Goal: Use online tool/utility: Use online tool/utility

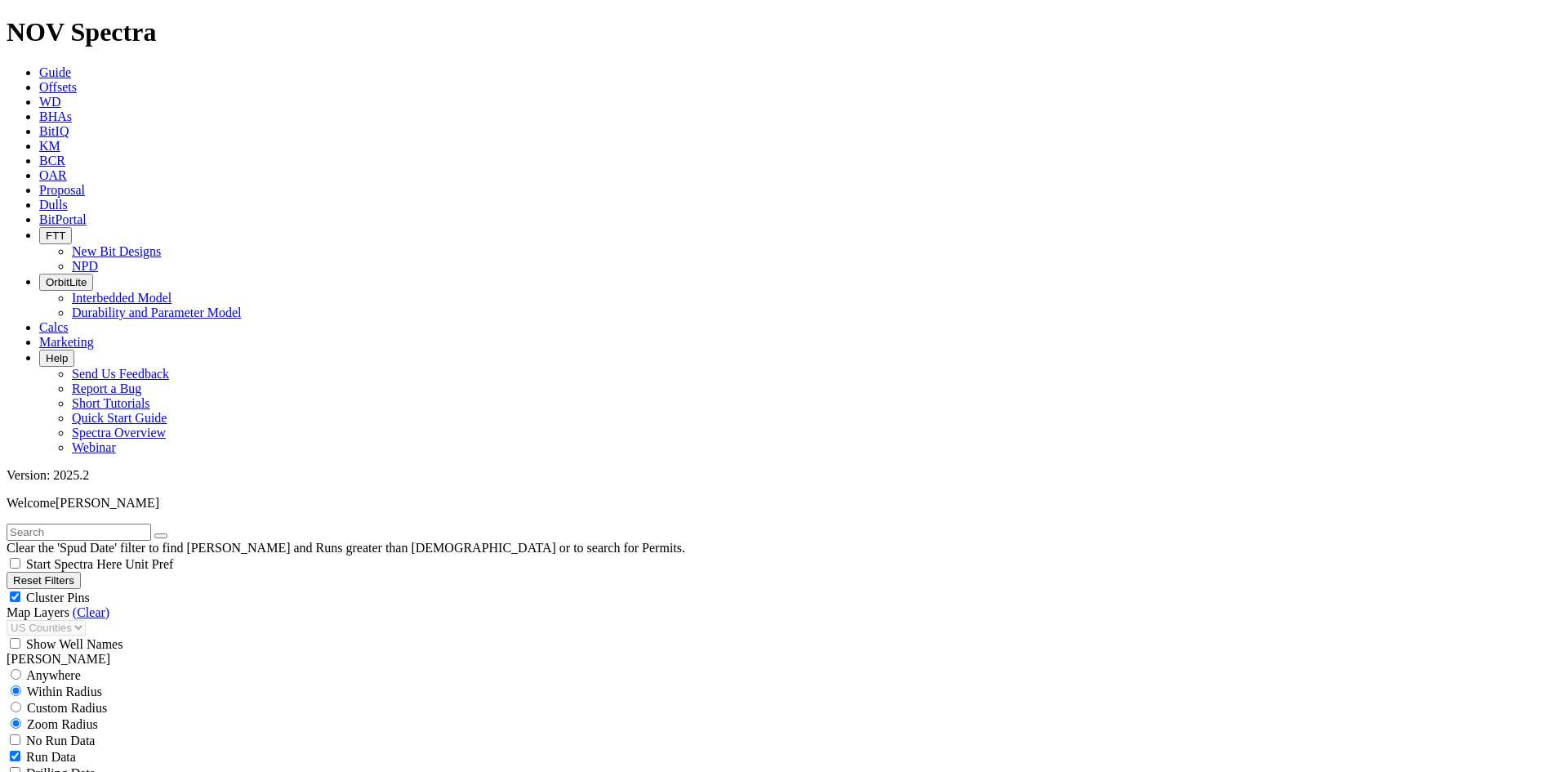
click at [90, 590] on span "Cluster Pins" at bounding box center [58, 597] width 63 height 14
checkbox input "false"
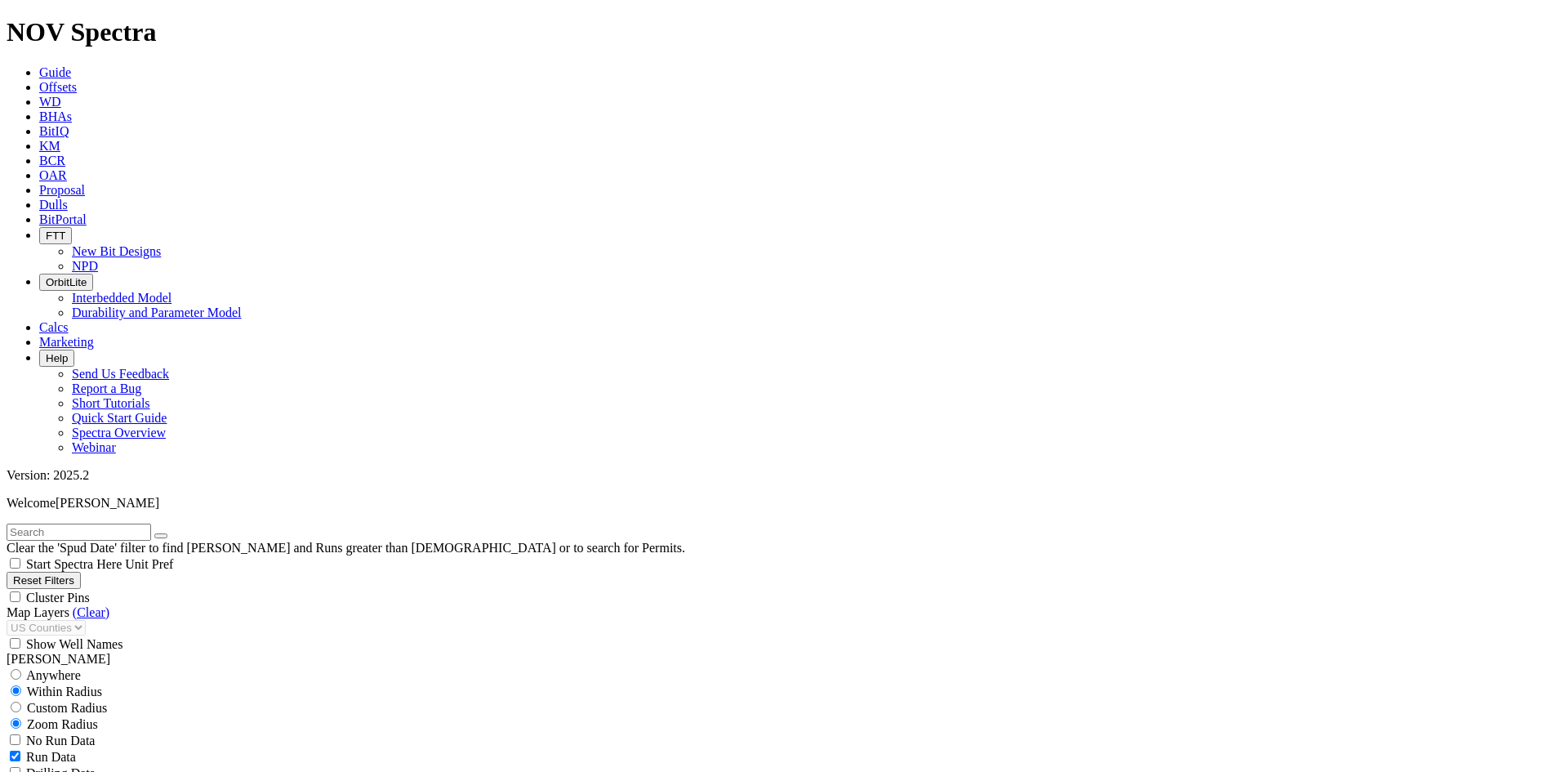
select select "? number:7.875 ?"
click at [80, 571] on button "Reset Filters" at bounding box center [43, 579] width 74 height 17
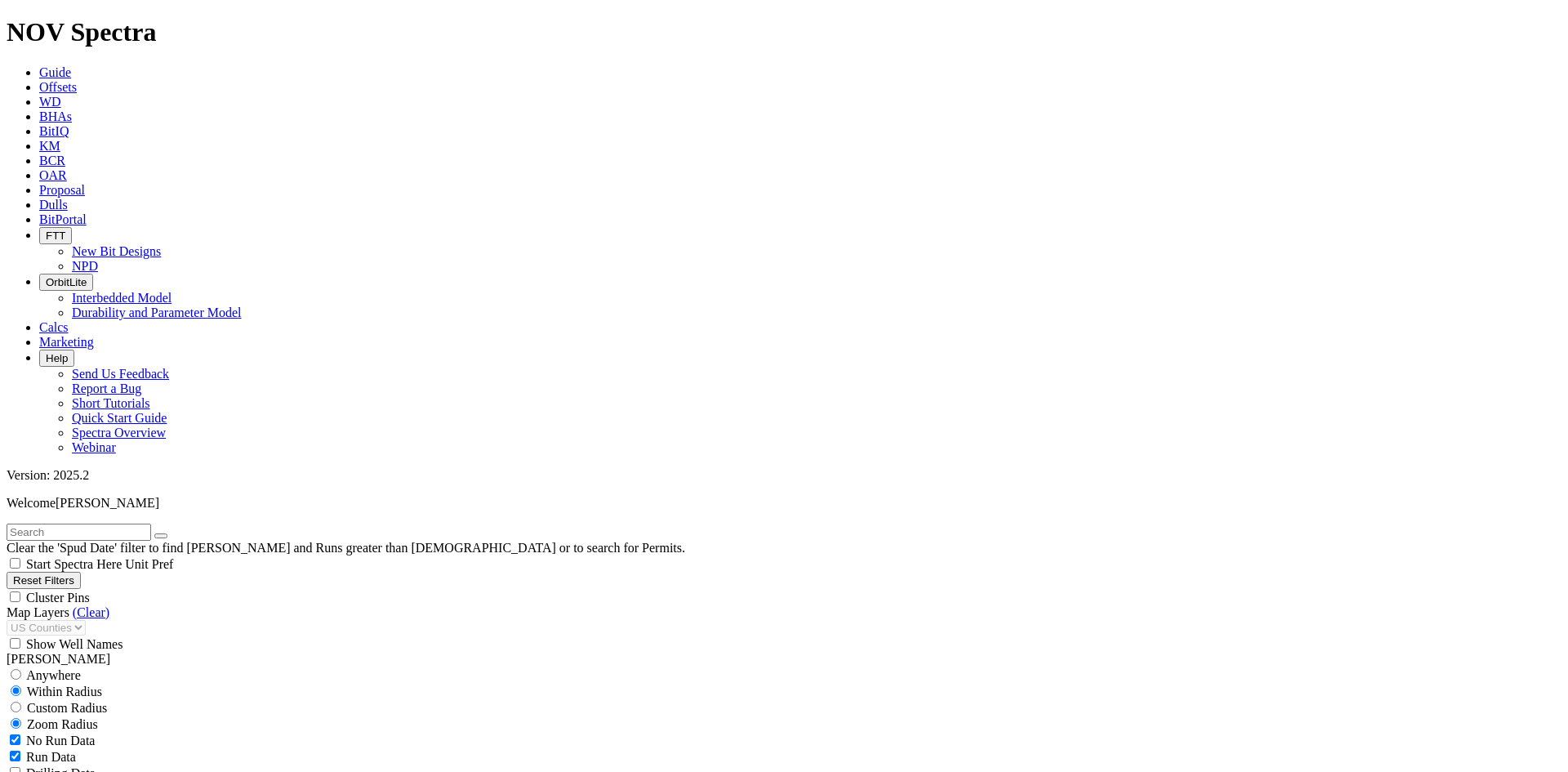
checkbox input "true"
type input "[DATE]"
select select
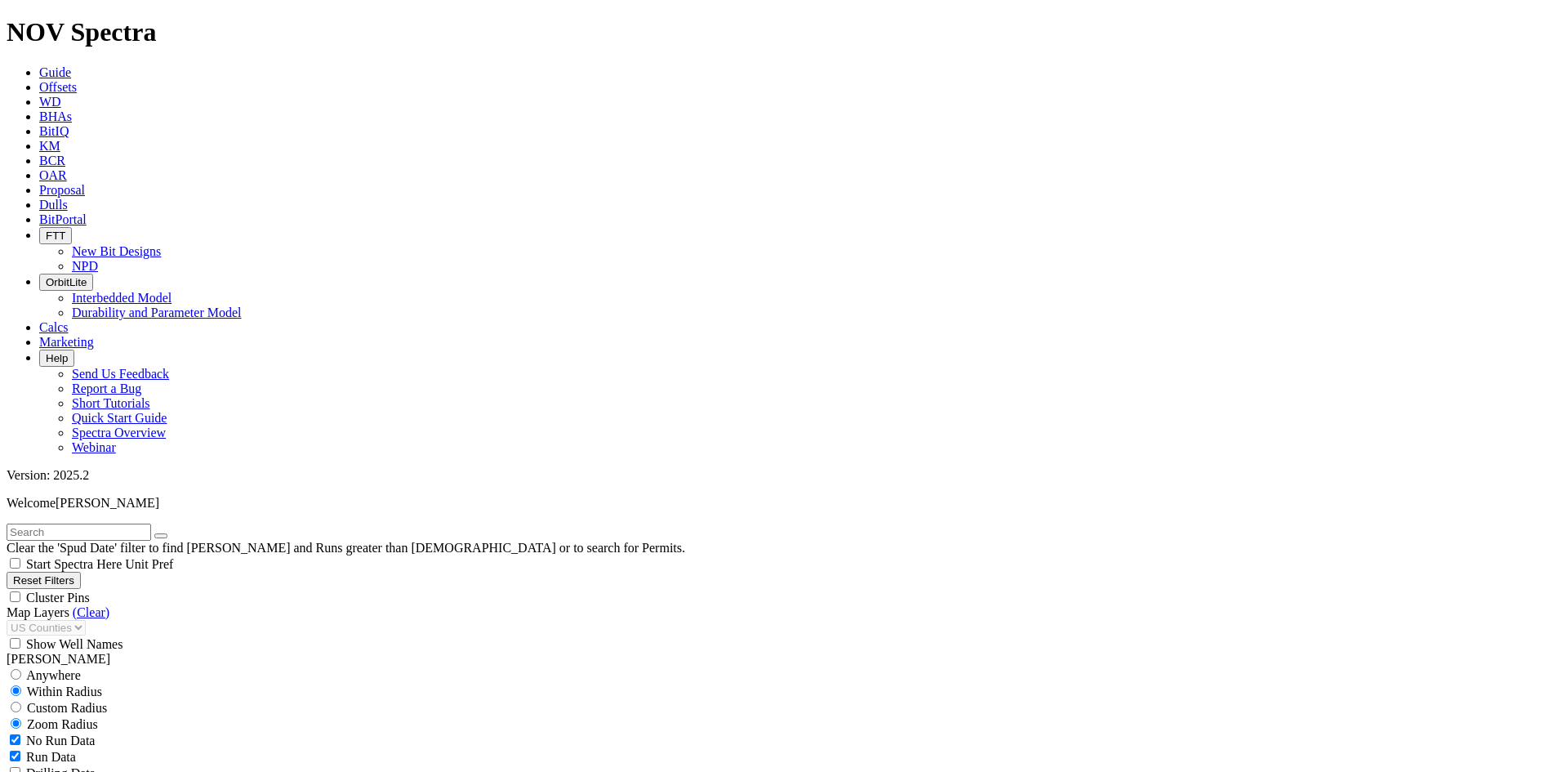
scroll to position [654, 0]
select select "7.875"
checkbox input "false"
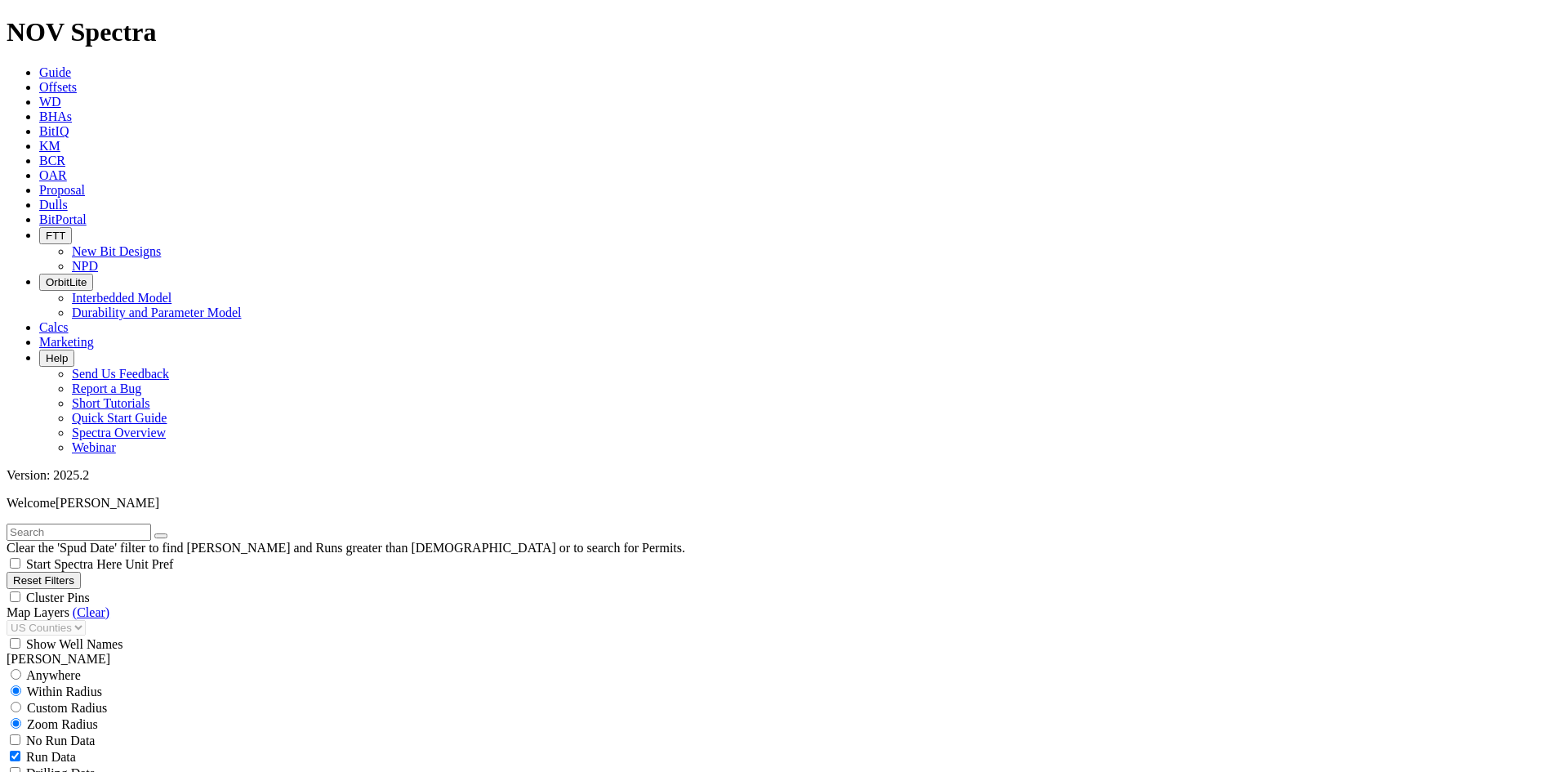
select select "? number:7.875 ?"
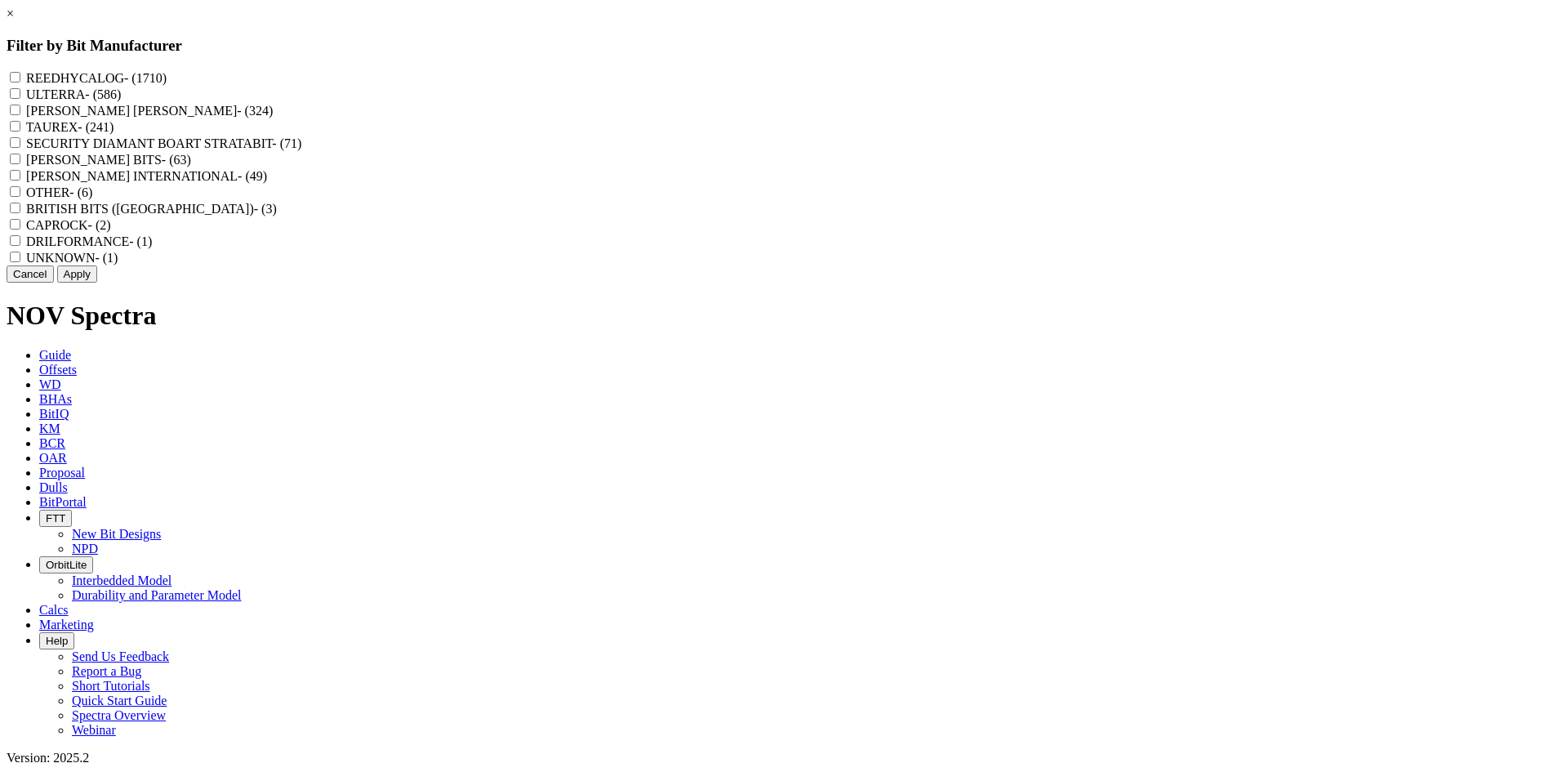
click at [166, 80] on label "REEDHYCALOG - (1710)" at bounding box center [96, 78] width 140 height 14
click at [21, 80] on input "REEDHYCALOG - (1710)" at bounding box center [15, 77] width 11 height 11
checkbox input "true"
click at [97, 283] on button "Apply" at bounding box center [77, 274] width 40 height 17
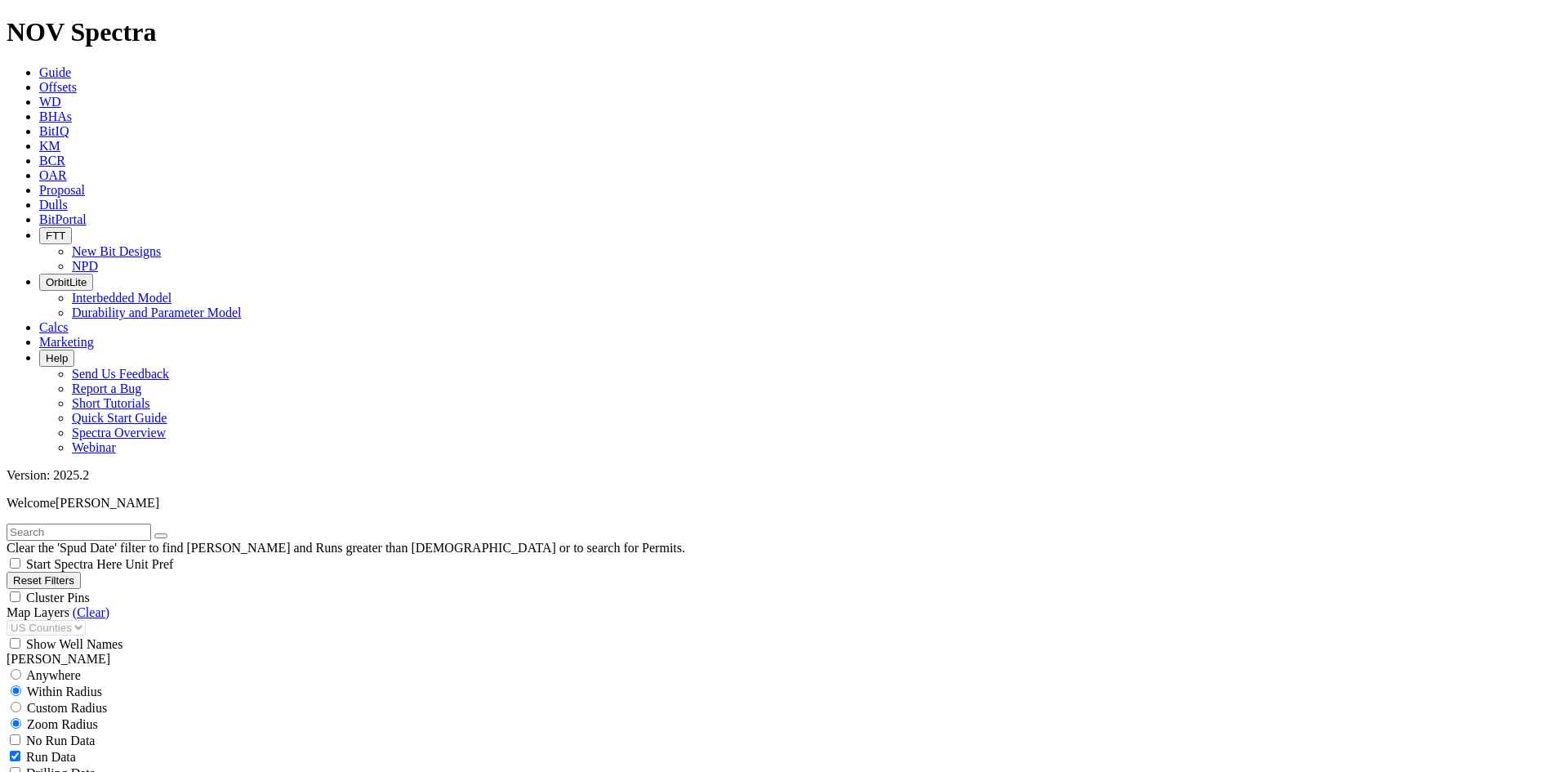
scroll to position [192075, 0]
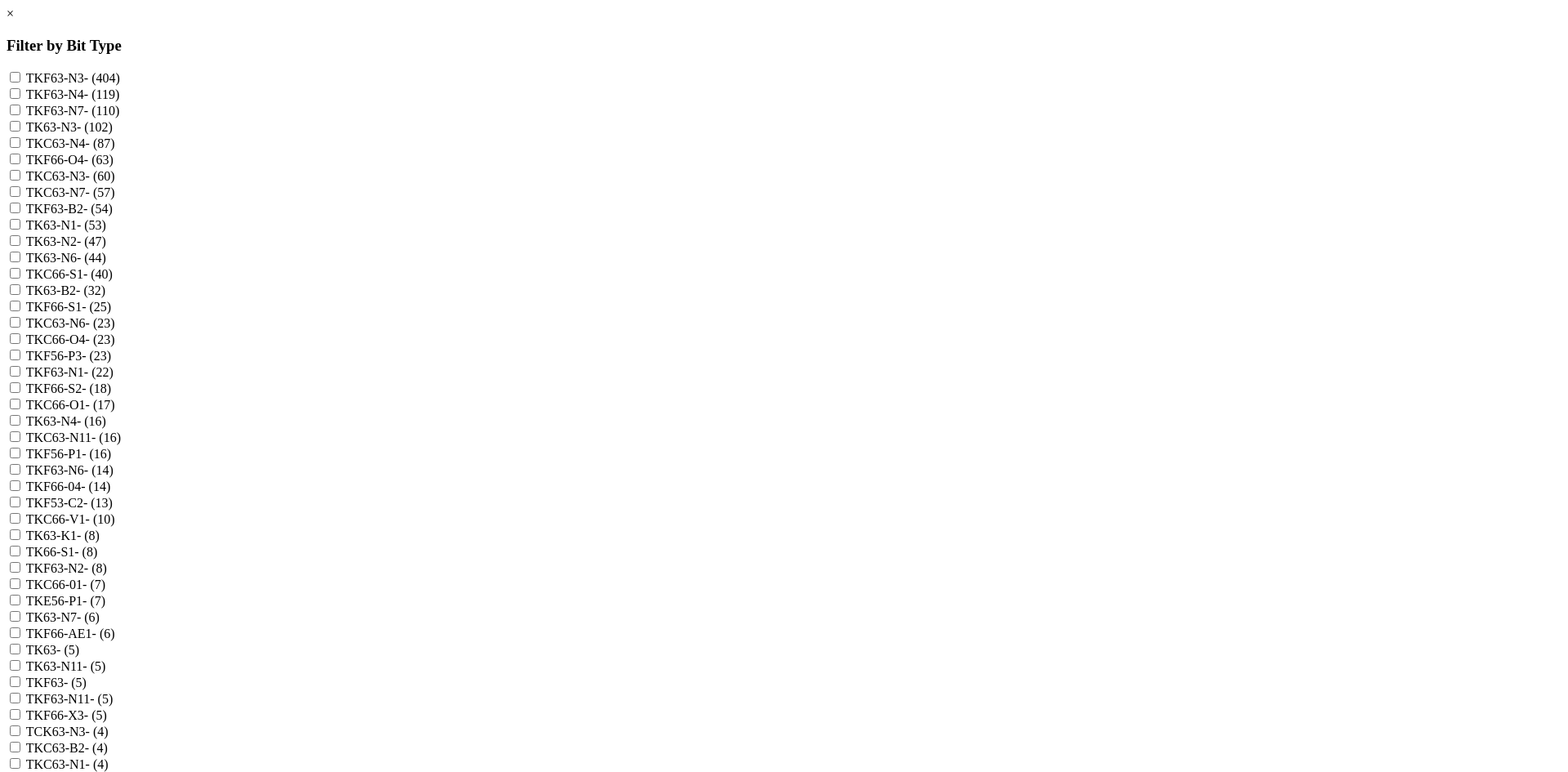
click at [120, 118] on label "TKF63-N7 - (110)" at bounding box center [73, 110] width 94 height 14
click at [21, 115] on input "TKF63-N7 - (110)" at bounding box center [15, 110] width 11 height 11
checkbox input "true"
click at [115, 199] on label "TKC63-N7 - (57)" at bounding box center [71, 192] width 89 height 14
click at [21, 197] on input "TKC63-N7 - (57)" at bounding box center [15, 192] width 11 height 11
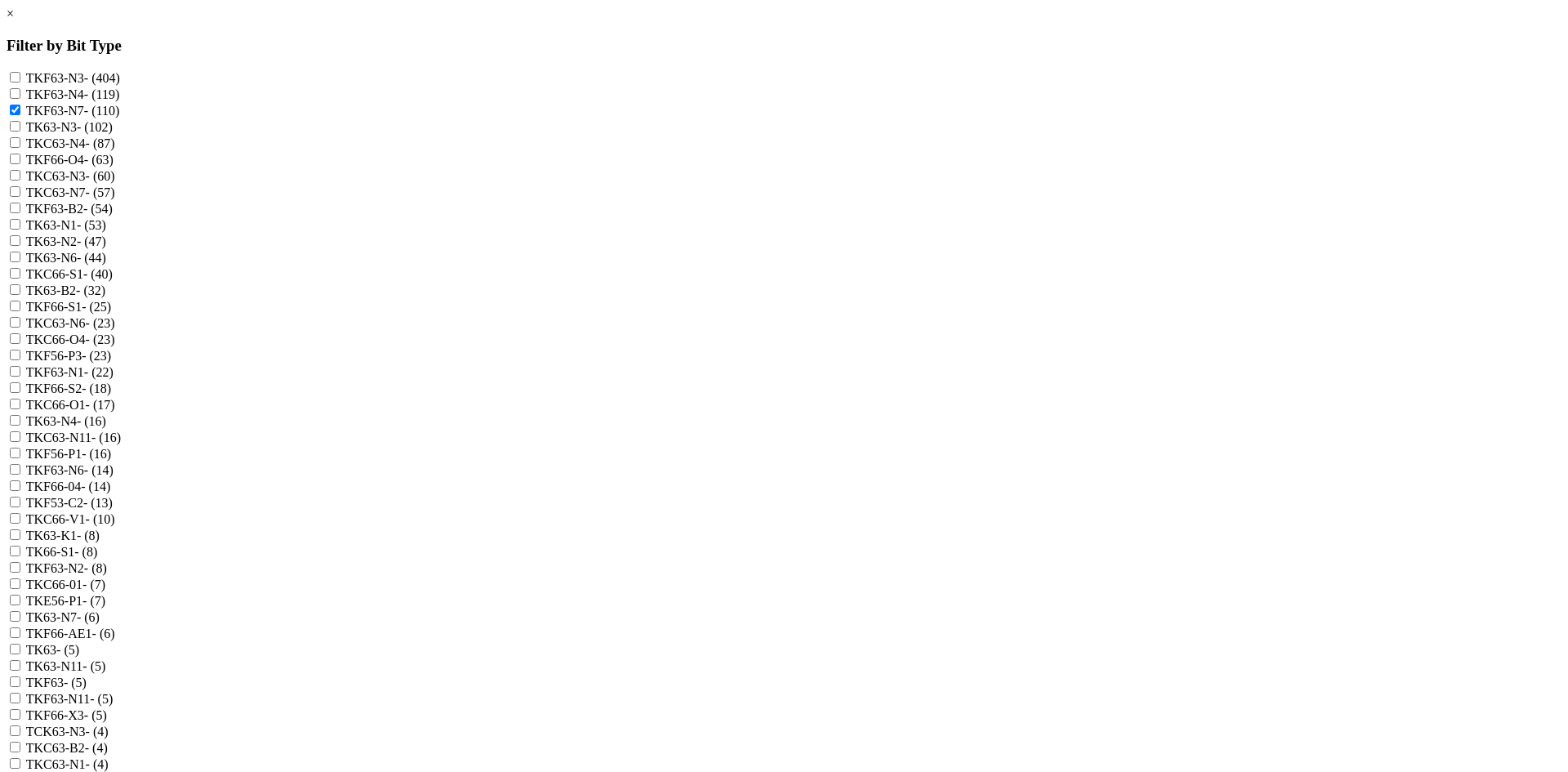
checkbox input "true"
click at [99, 624] on label "TK63-N7 - (6)" at bounding box center [62, 617] width 73 height 14
click at [21, 621] on input "TK63-N7 - (6)" at bounding box center [15, 617] width 11 height 11
checkbox input "true"
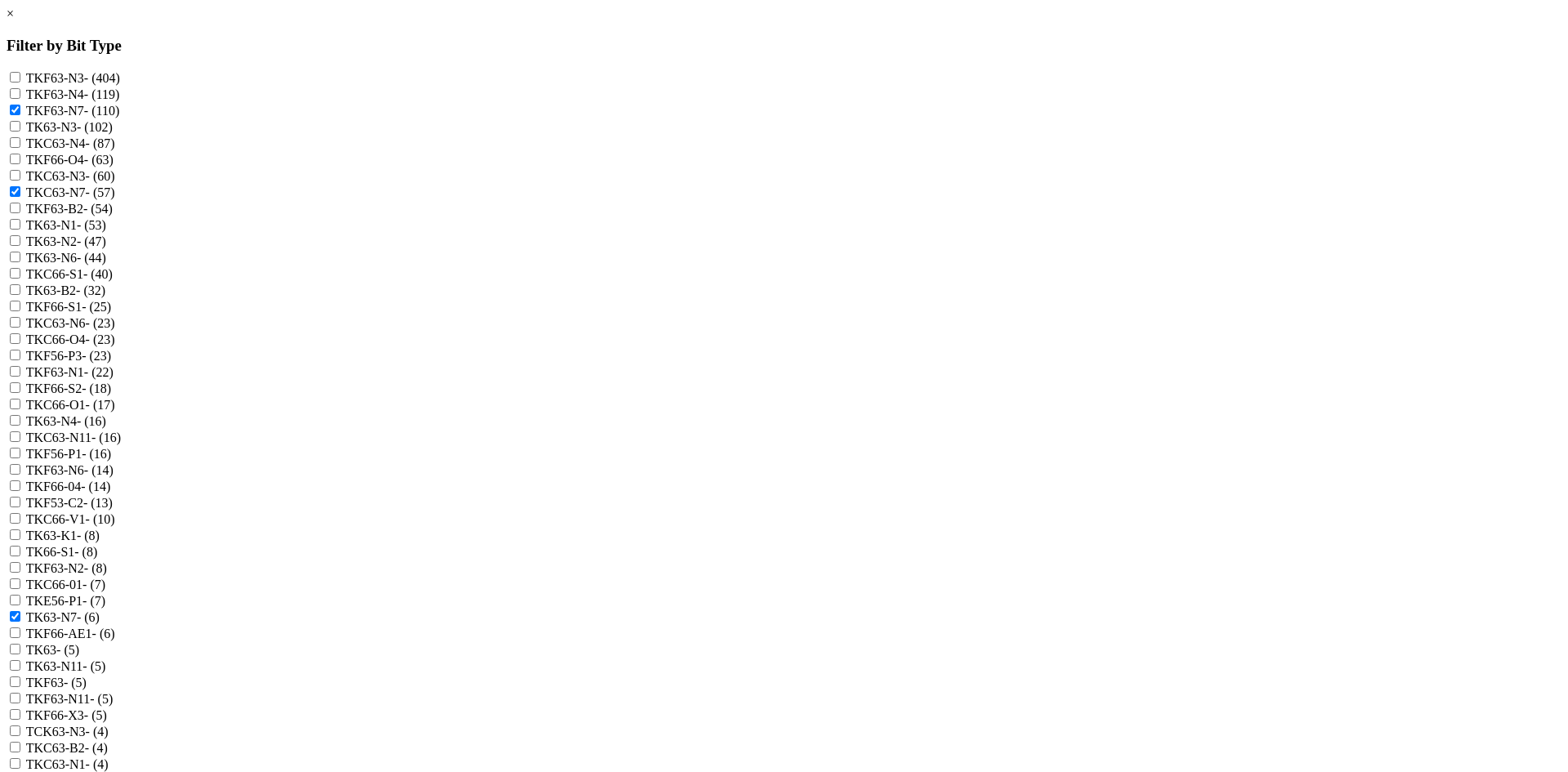
scroll to position [1551, 0]
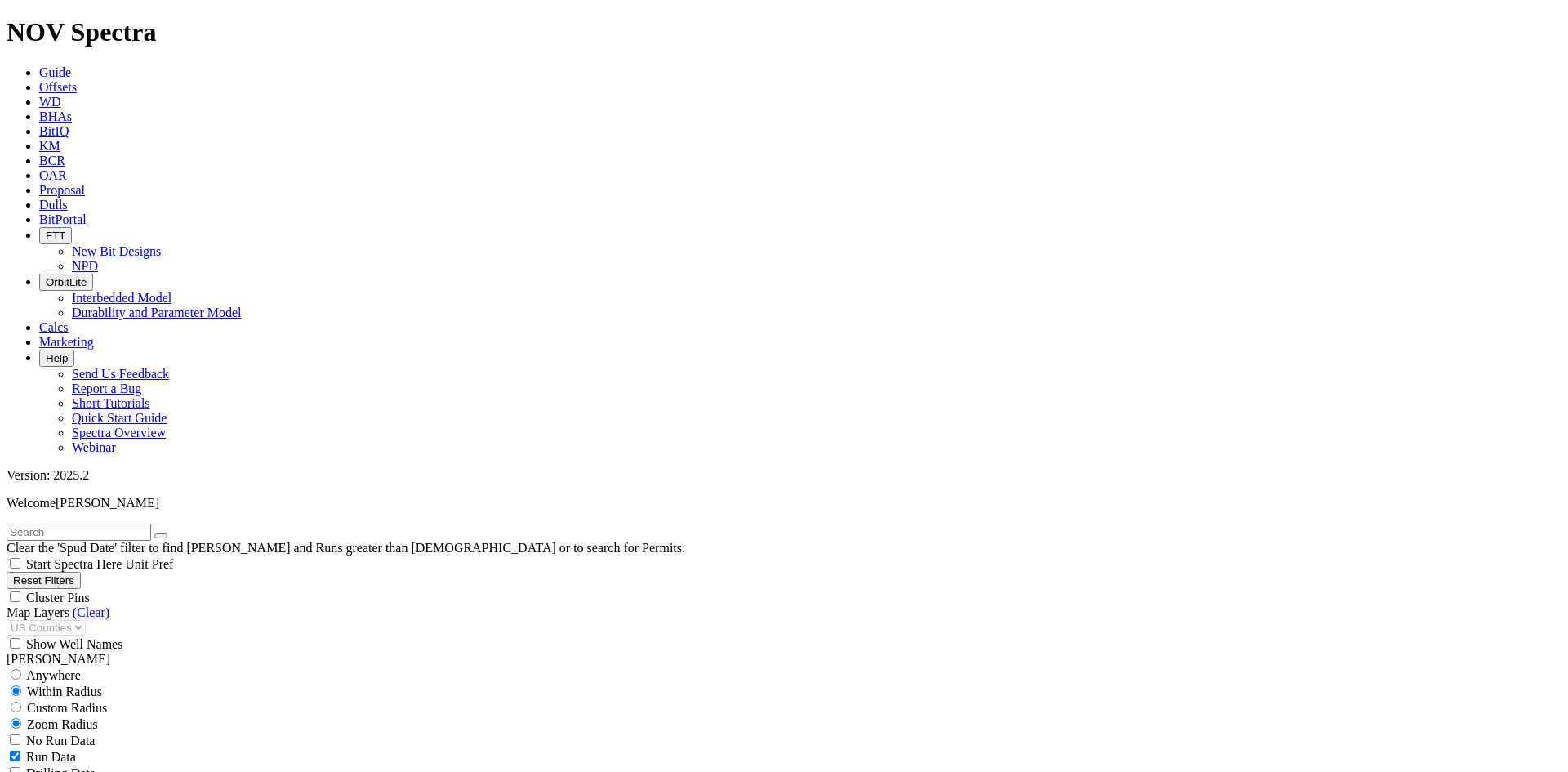
scroll to position [8563, 0]
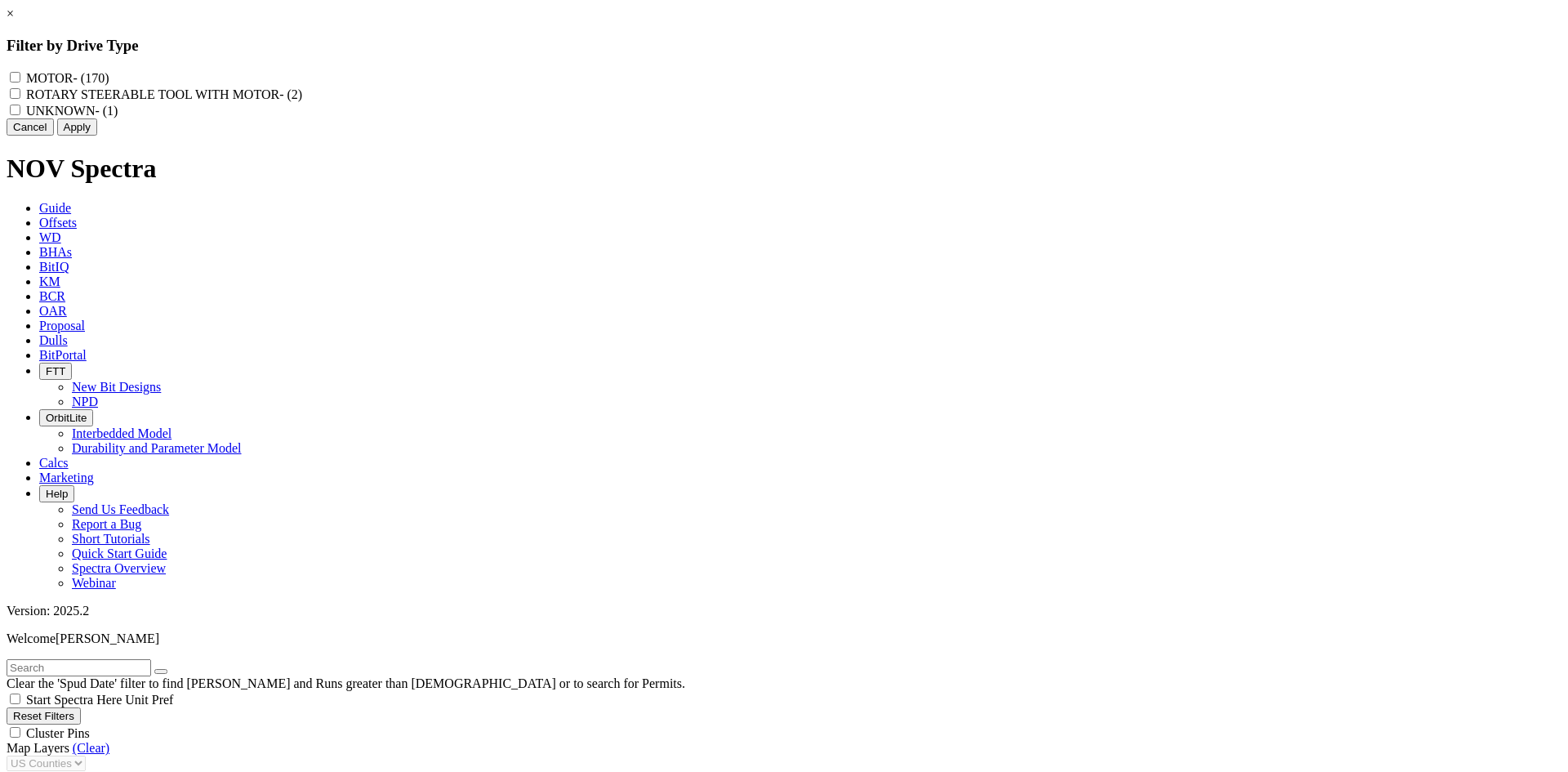
click at [109, 75] on label "MOTOR - (170)" at bounding box center [67, 78] width 82 height 14
click at [21, 75] on input "MOTOR - (170)" at bounding box center [15, 77] width 11 height 11
checkbox input "true"
click at [97, 136] on button "Apply" at bounding box center [77, 127] width 40 height 17
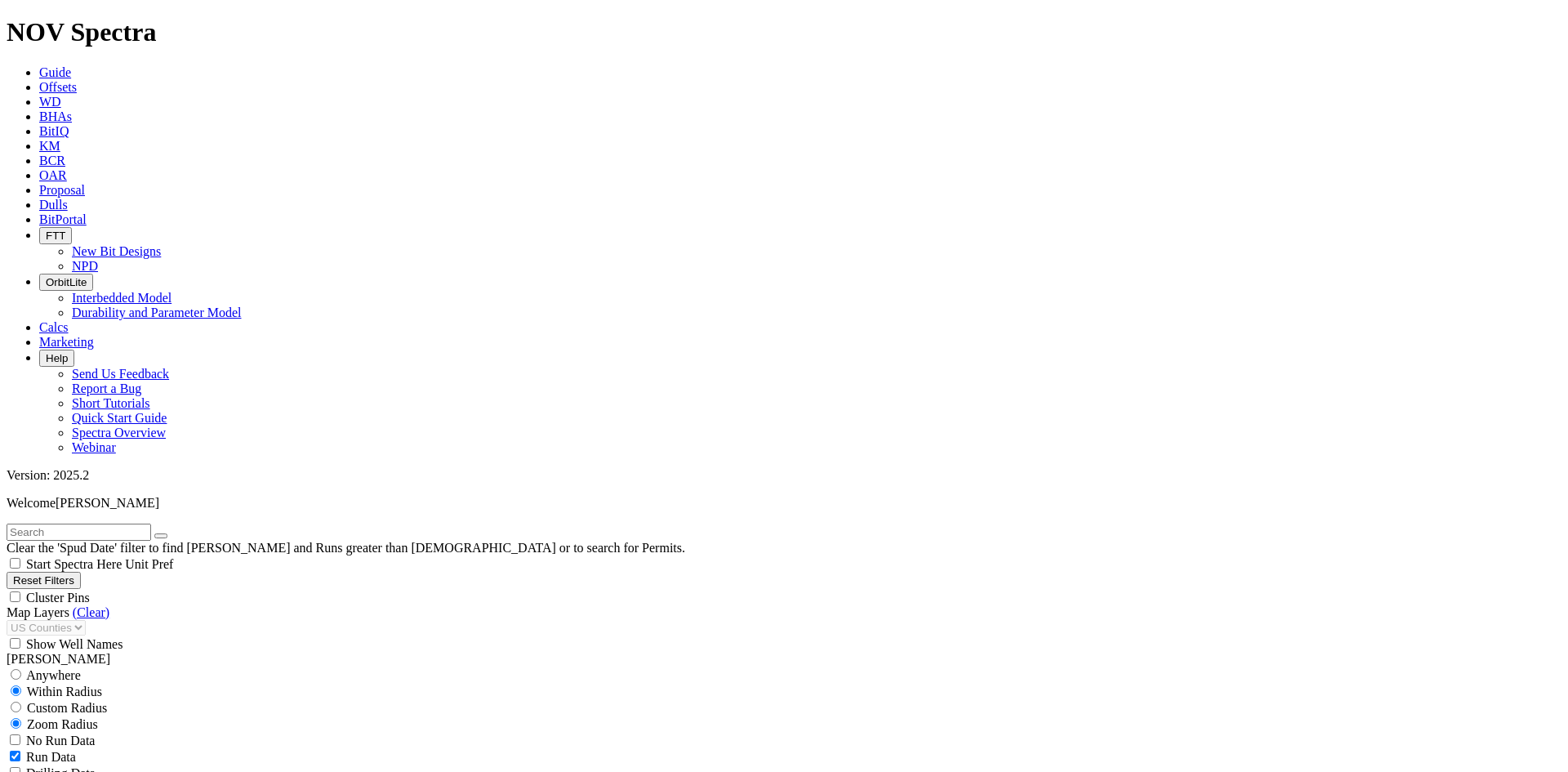
scroll to position [8413, 0]
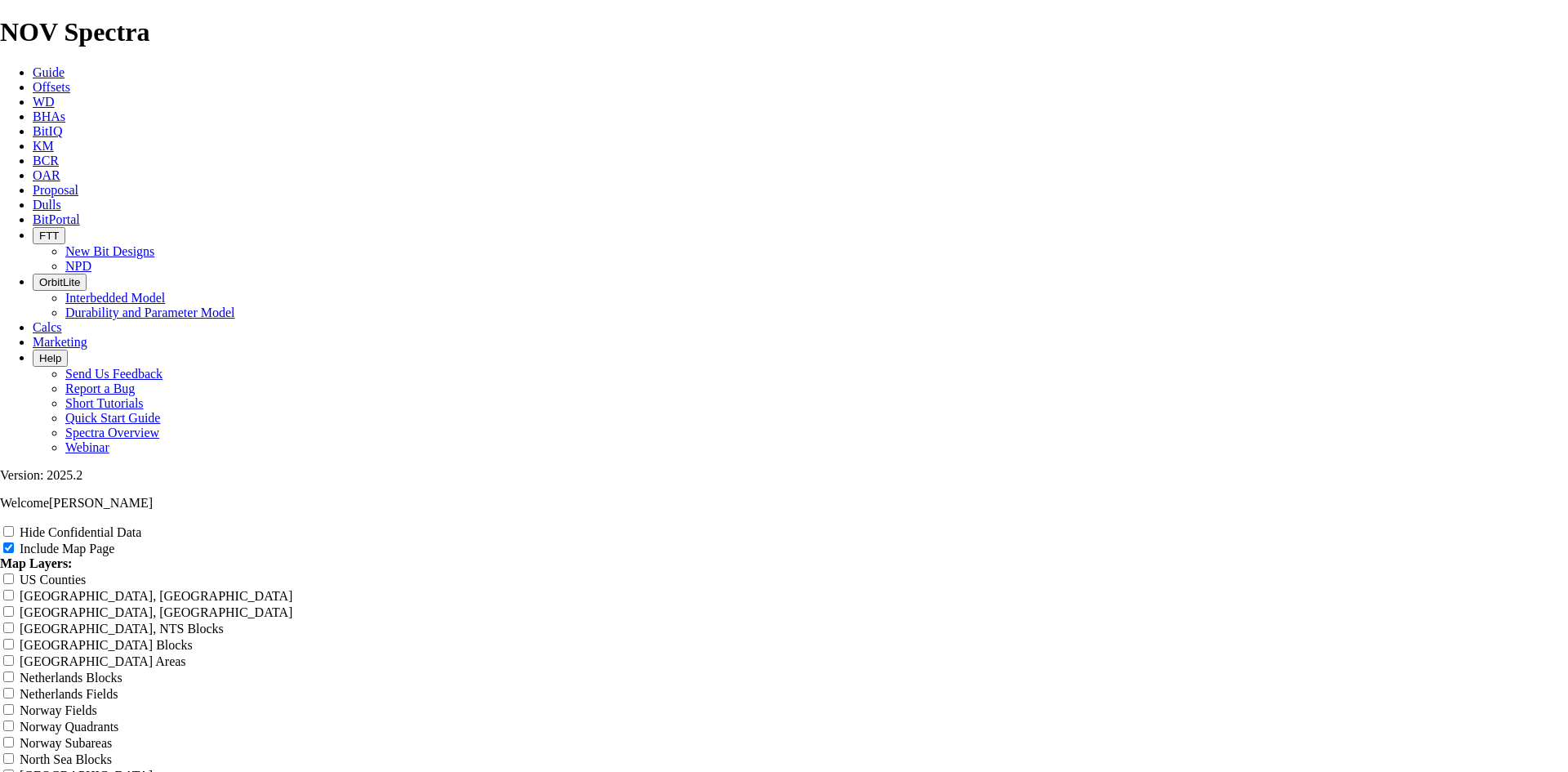
click at [141, 525] on label "Hide Confidential Data" at bounding box center [80, 532] width 122 height 14
click at [14, 526] on input "Hide Confidential Data" at bounding box center [9, 532] width 11 height 11
checkbox input "true"
drag, startPoint x: 498, startPoint y: 468, endPoint x: 526, endPoint y: 474, distance: 28.6
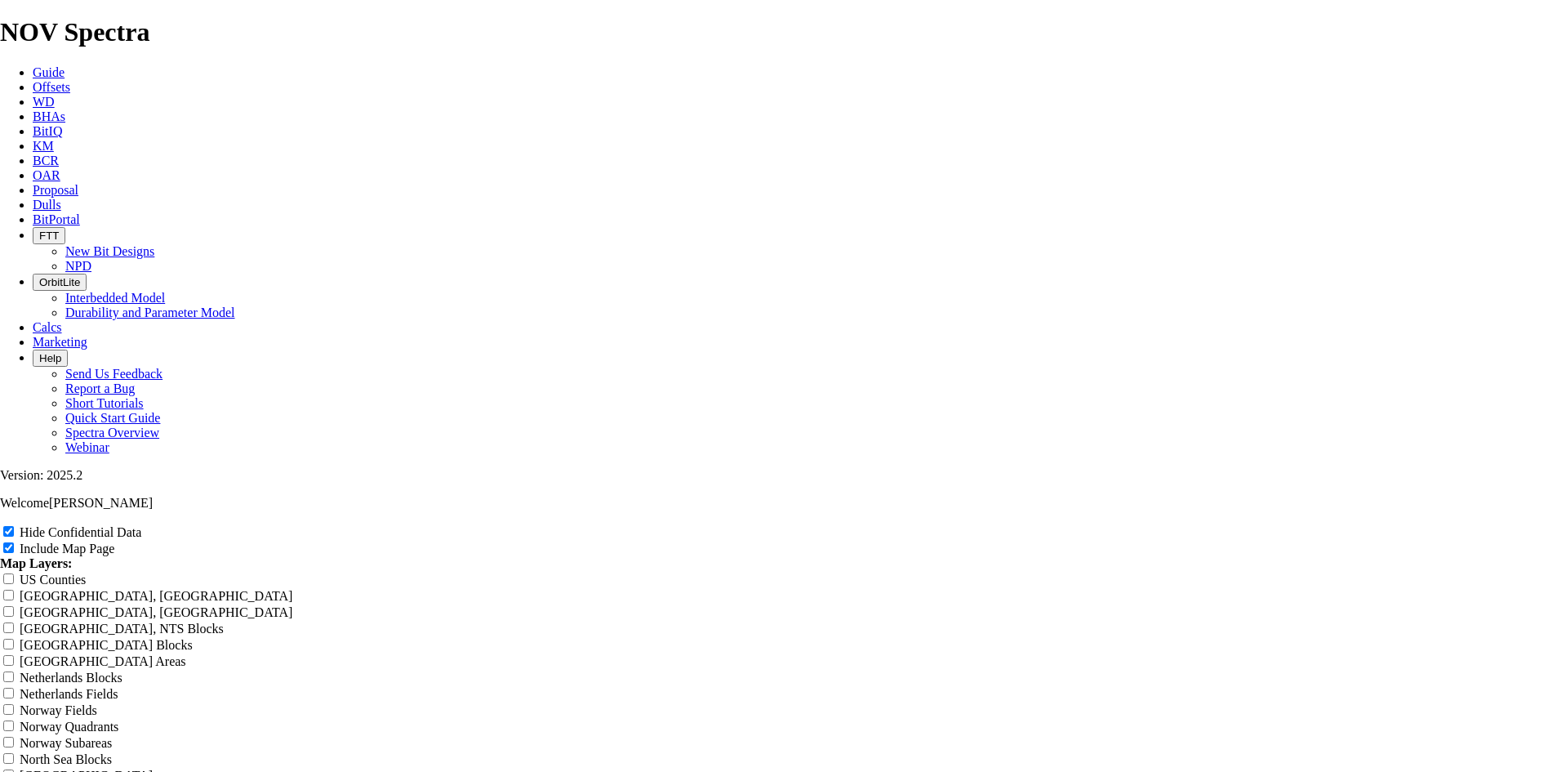
copy td "A317319"
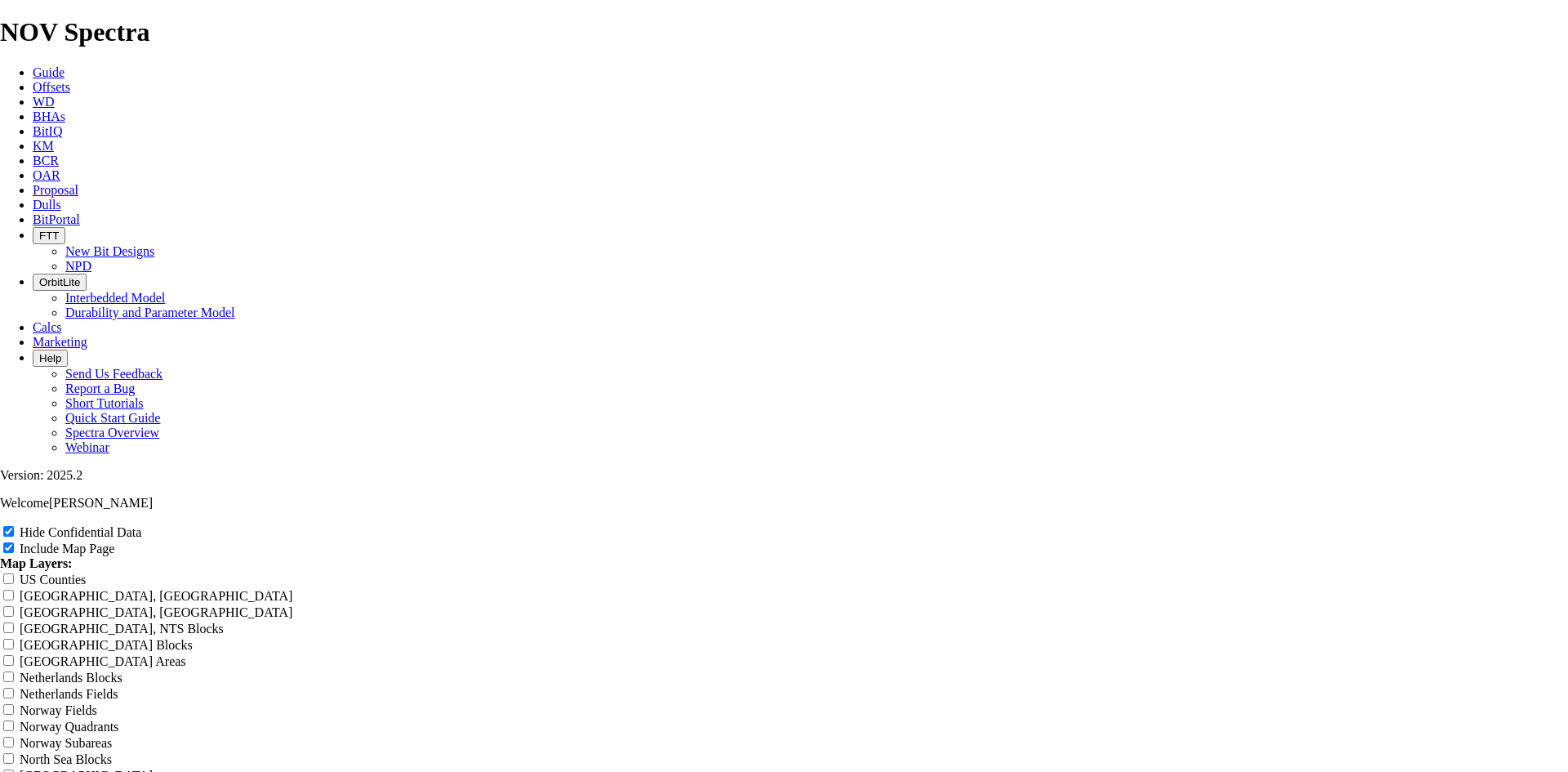
radio input "true"
drag, startPoint x: 521, startPoint y: 485, endPoint x: 494, endPoint y: 485, distance: 27.0
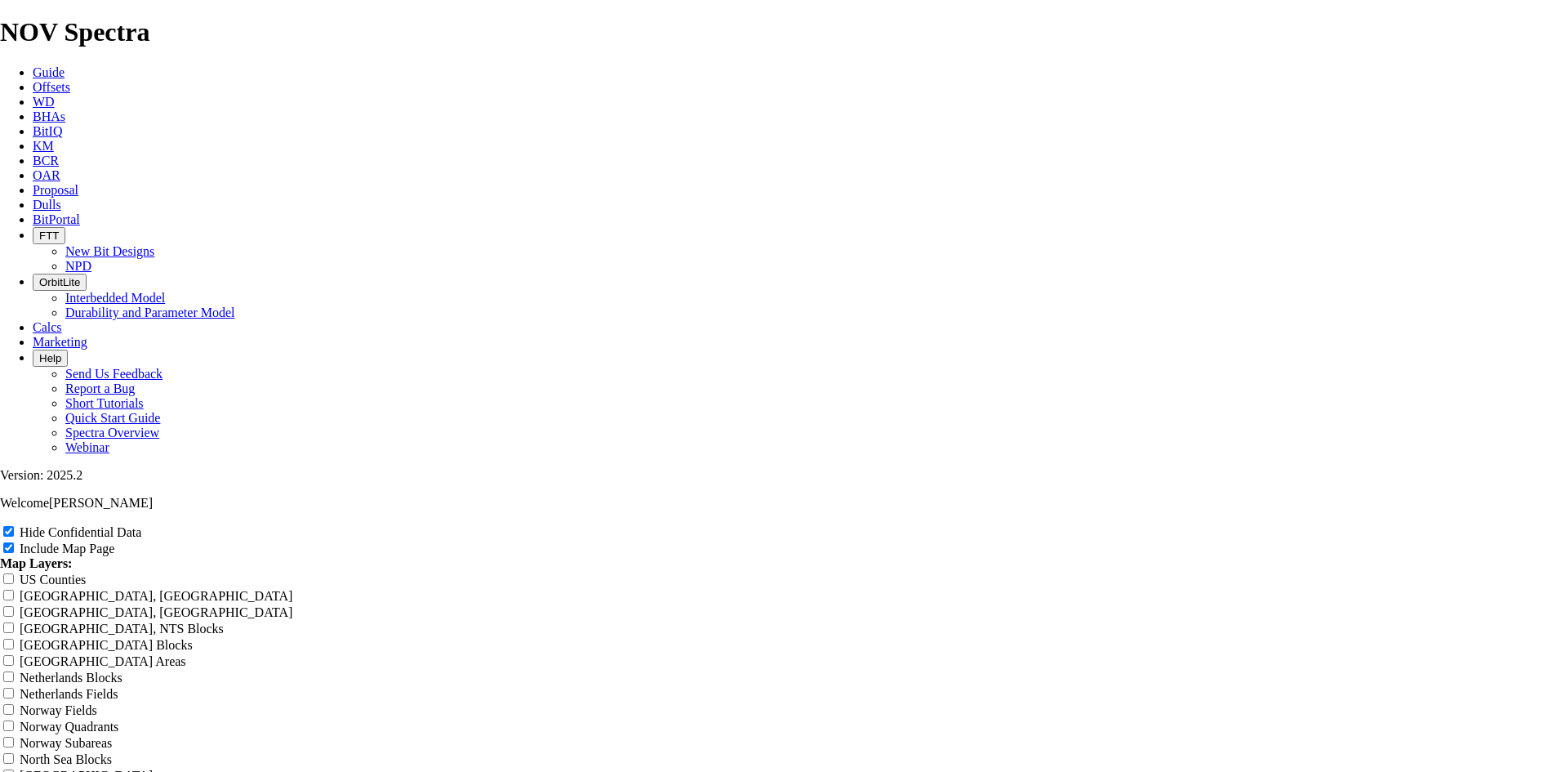
copy tr "A319445"
drag, startPoint x: 499, startPoint y: 357, endPoint x: 528, endPoint y: 357, distance: 29.0
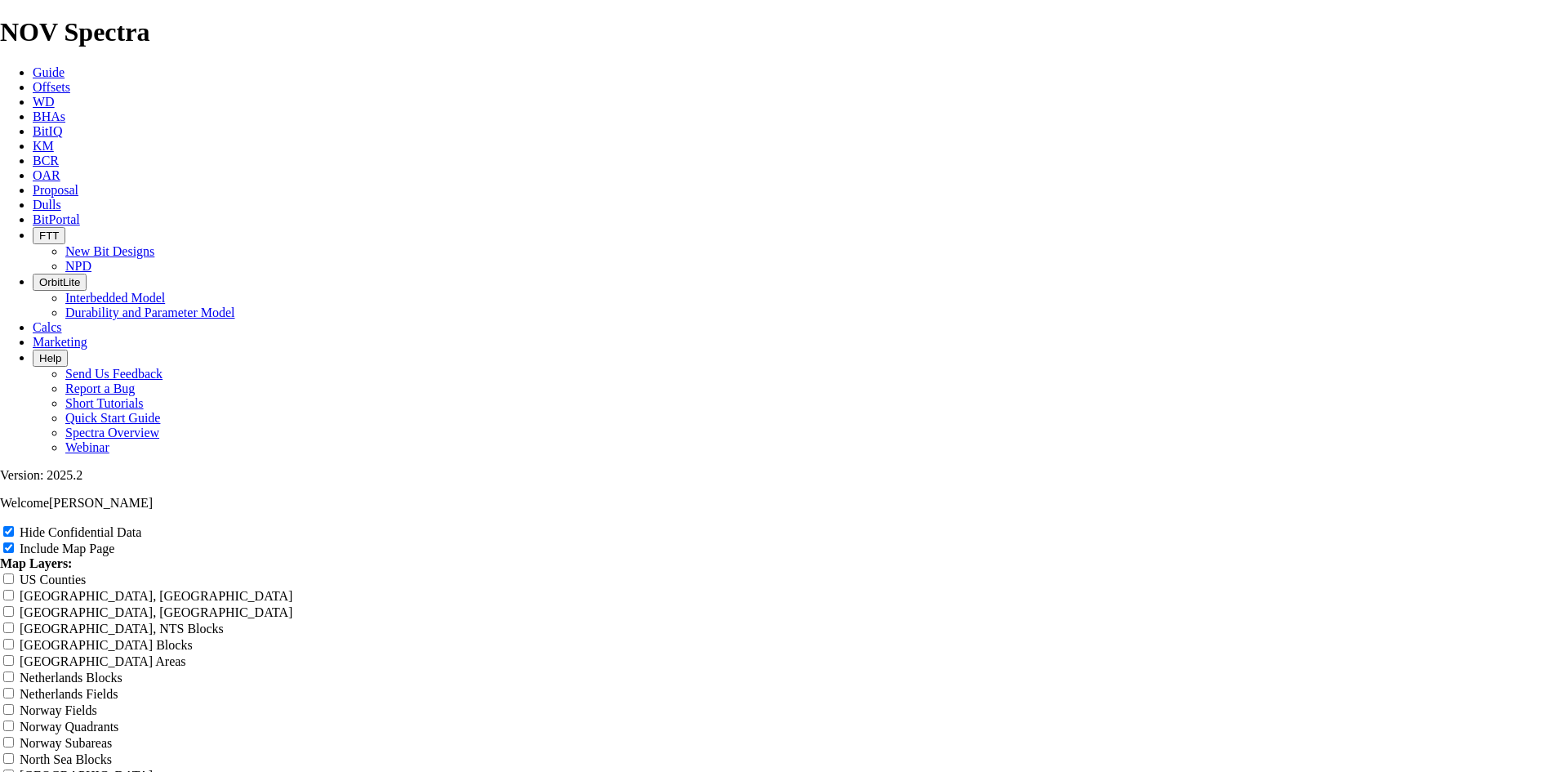
copy tr "A320362"
drag, startPoint x: 501, startPoint y: 410, endPoint x: 539, endPoint y: 407, distance: 38.1
drag, startPoint x: 498, startPoint y: 410, endPoint x: 533, endPoint y: 408, distance: 35.1
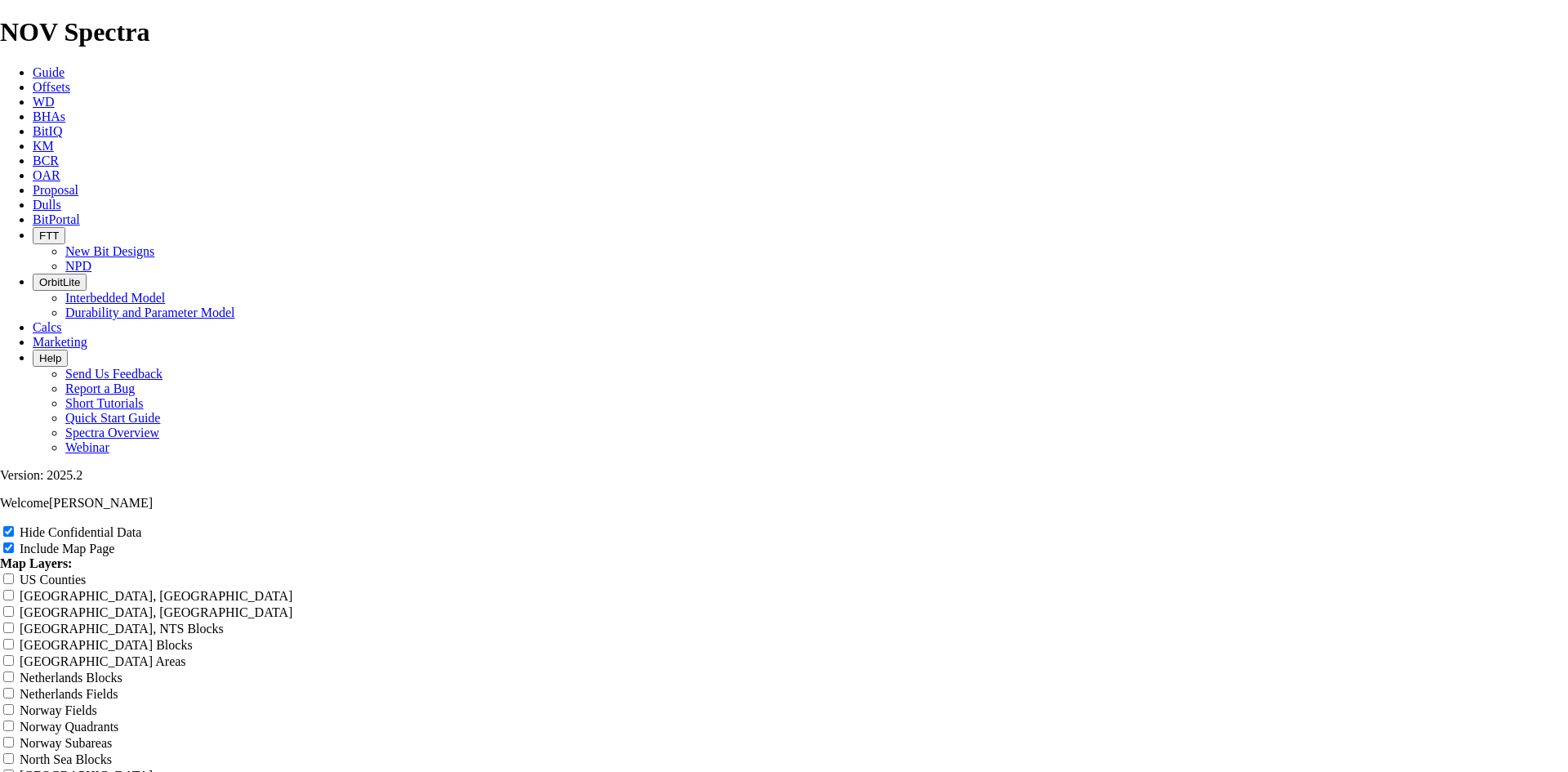
copy tr "A317574"
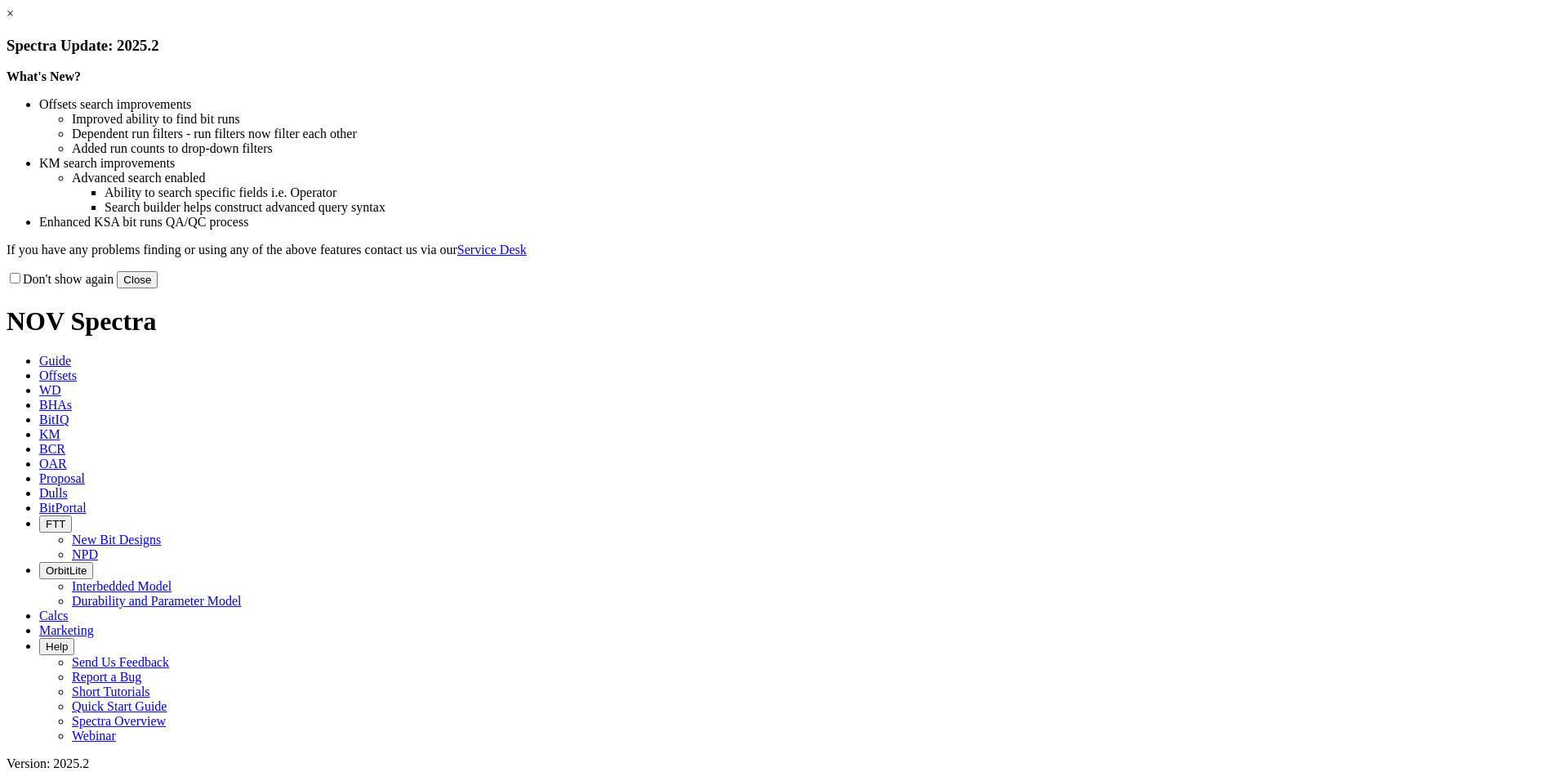
click at [157, 288] on button "Close" at bounding box center [137, 279] width 41 height 17
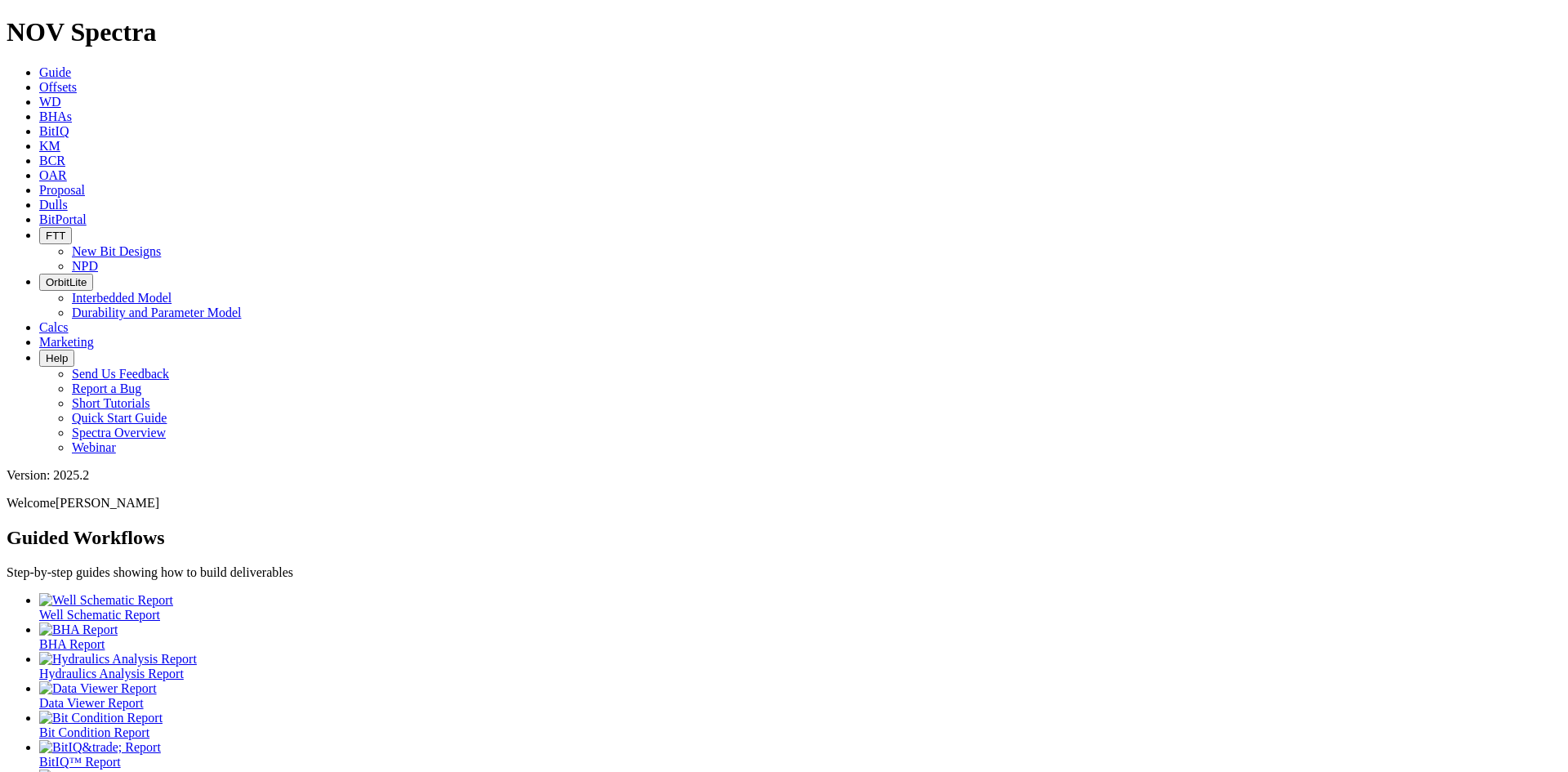
click at [77, 80] on span "Offsets" at bounding box center [58, 87] width 38 height 14
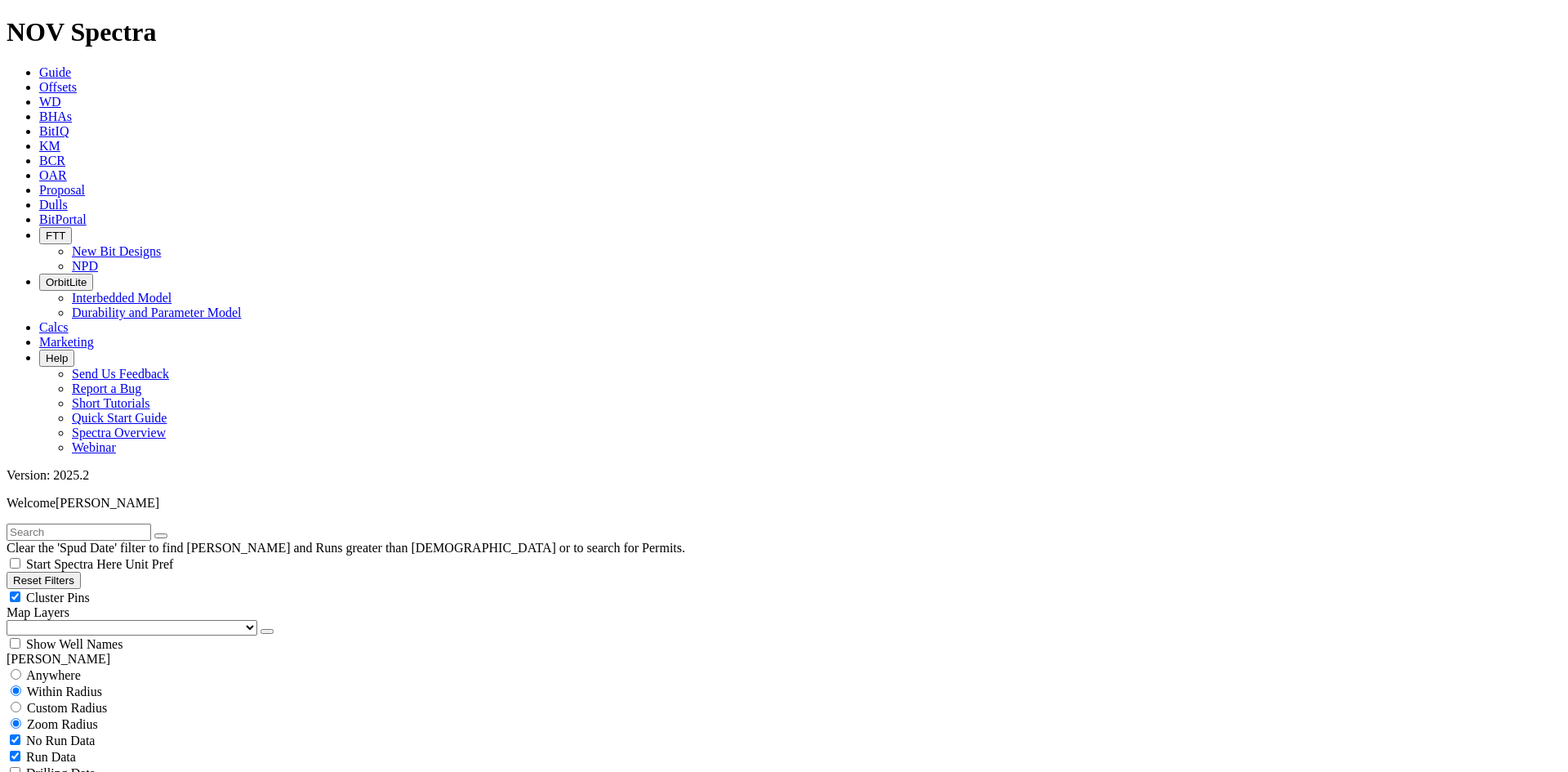
scroll to position [490, 0]
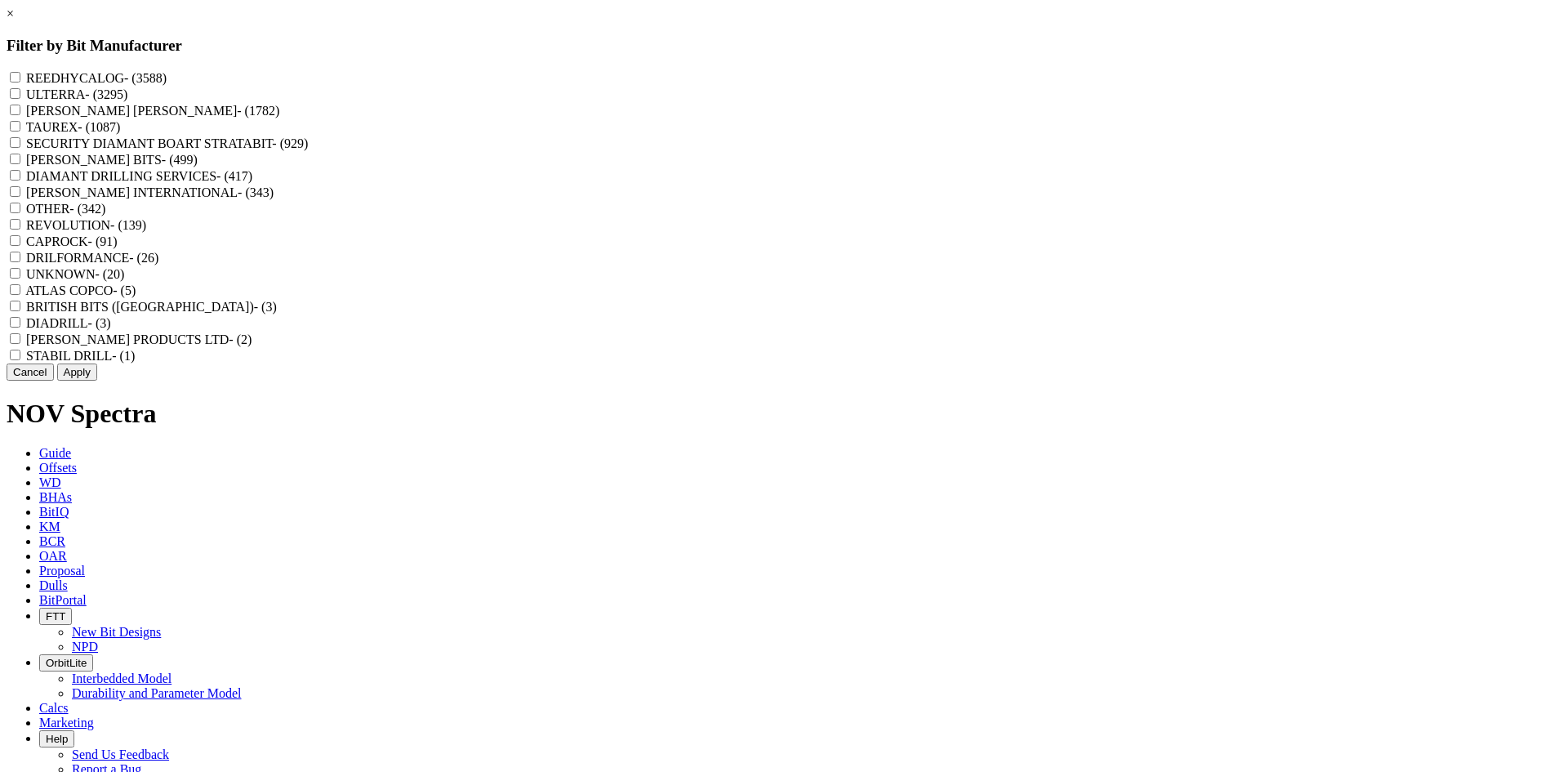
click at [166, 81] on label "REEDHYCALOG - (3588)" at bounding box center [96, 78] width 140 height 14
click at [21, 81] on input "REEDHYCALOG - (3588)" at bounding box center [15, 77] width 11 height 11
checkbox input "true"
click at [97, 381] on button "Apply" at bounding box center [77, 372] width 40 height 17
checkbox input "false"
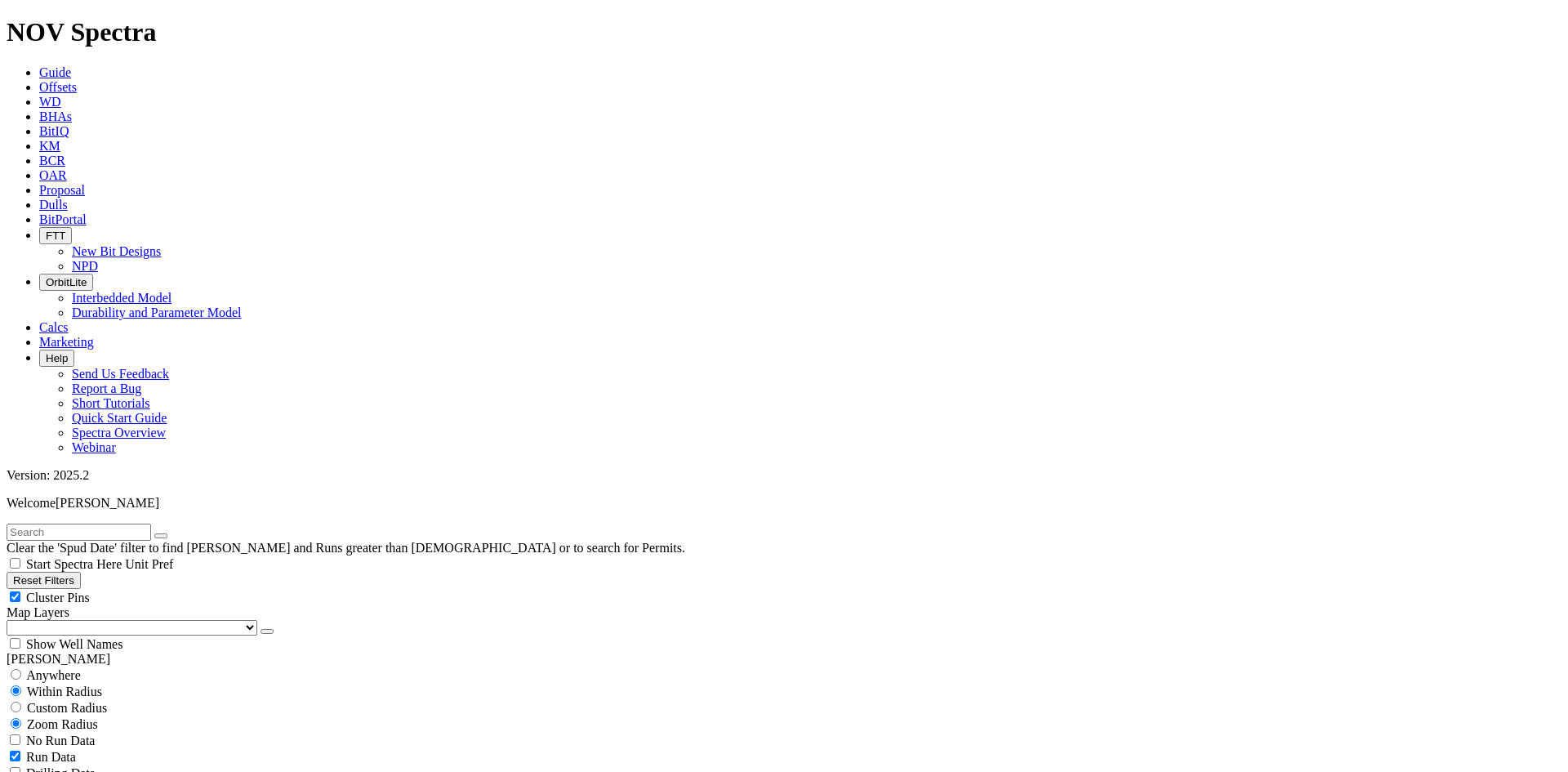
select select "? number:8.75 ?"
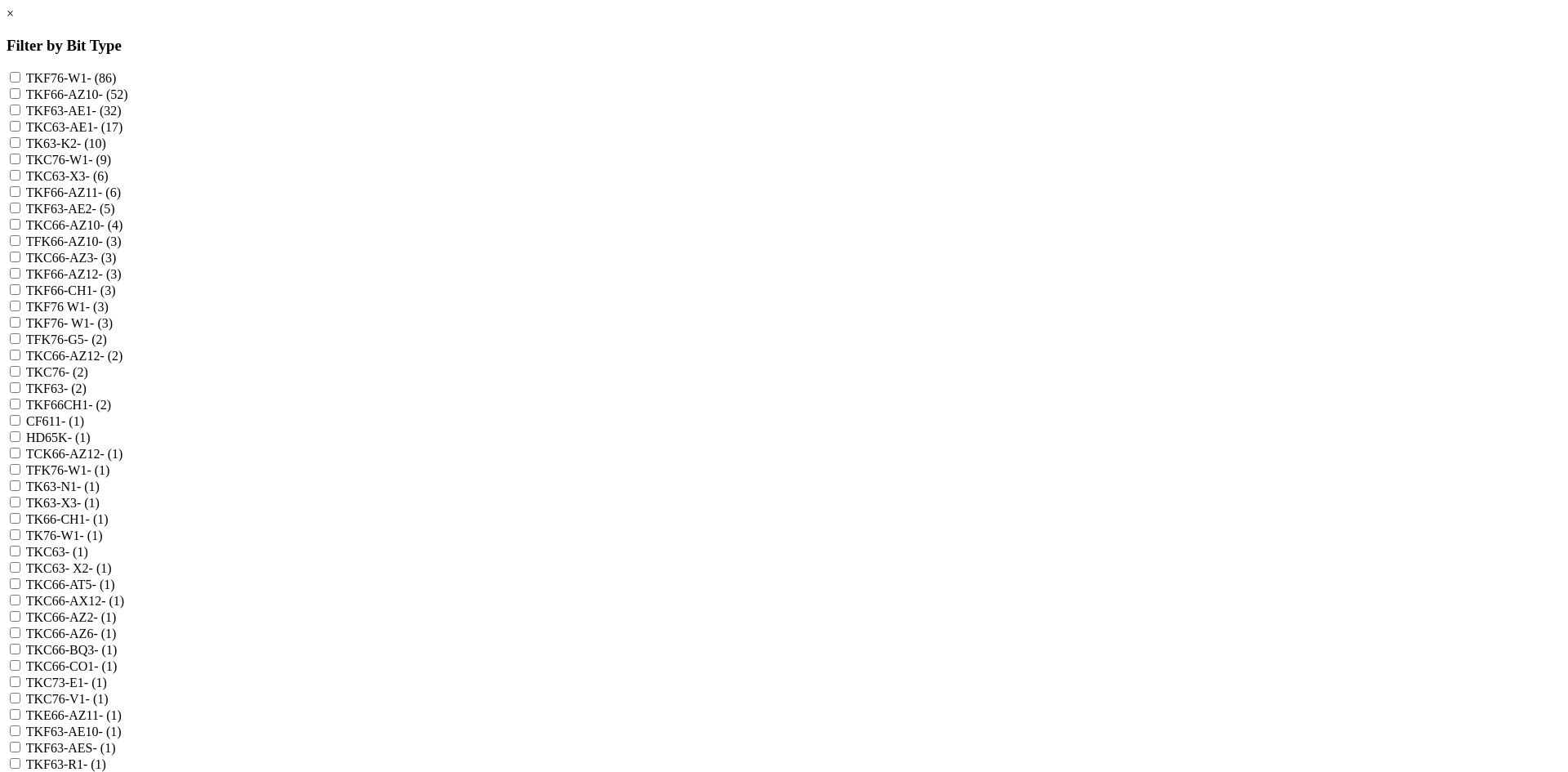
click at [122, 118] on label "TKF63-AE1 - (32)" at bounding box center [74, 110] width 96 height 14
click at [21, 115] on input "TKF63-AE1 - (32)" at bounding box center [15, 110] width 11 height 11
checkbox input "true"
click at [123, 134] on label "TKC63-AE1 - (17)" at bounding box center [74, 127] width 97 height 14
click at [21, 131] on input "TKC63-AE1 - (17)" at bounding box center [15, 127] width 11 height 11
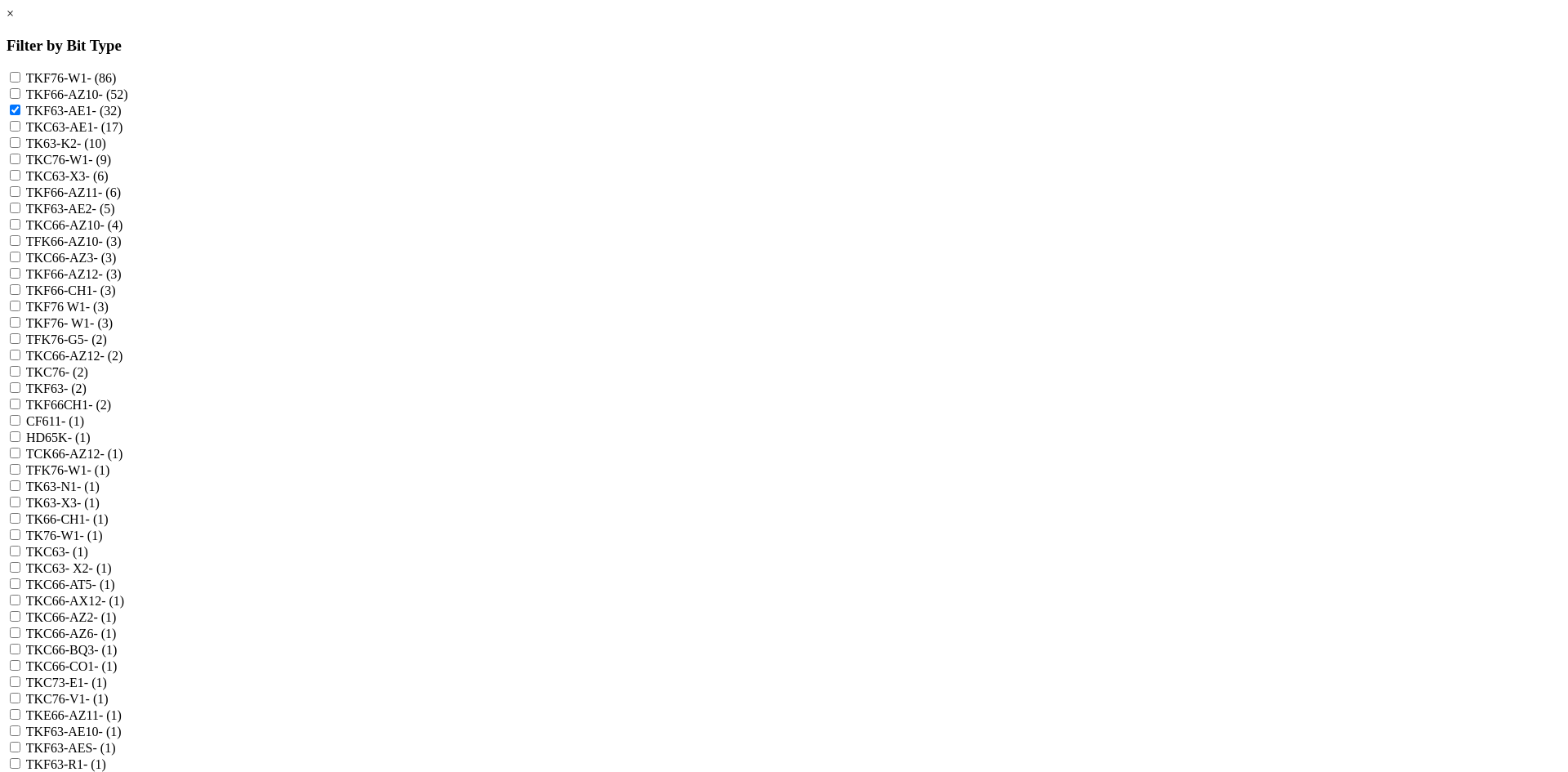
checkbox input "true"
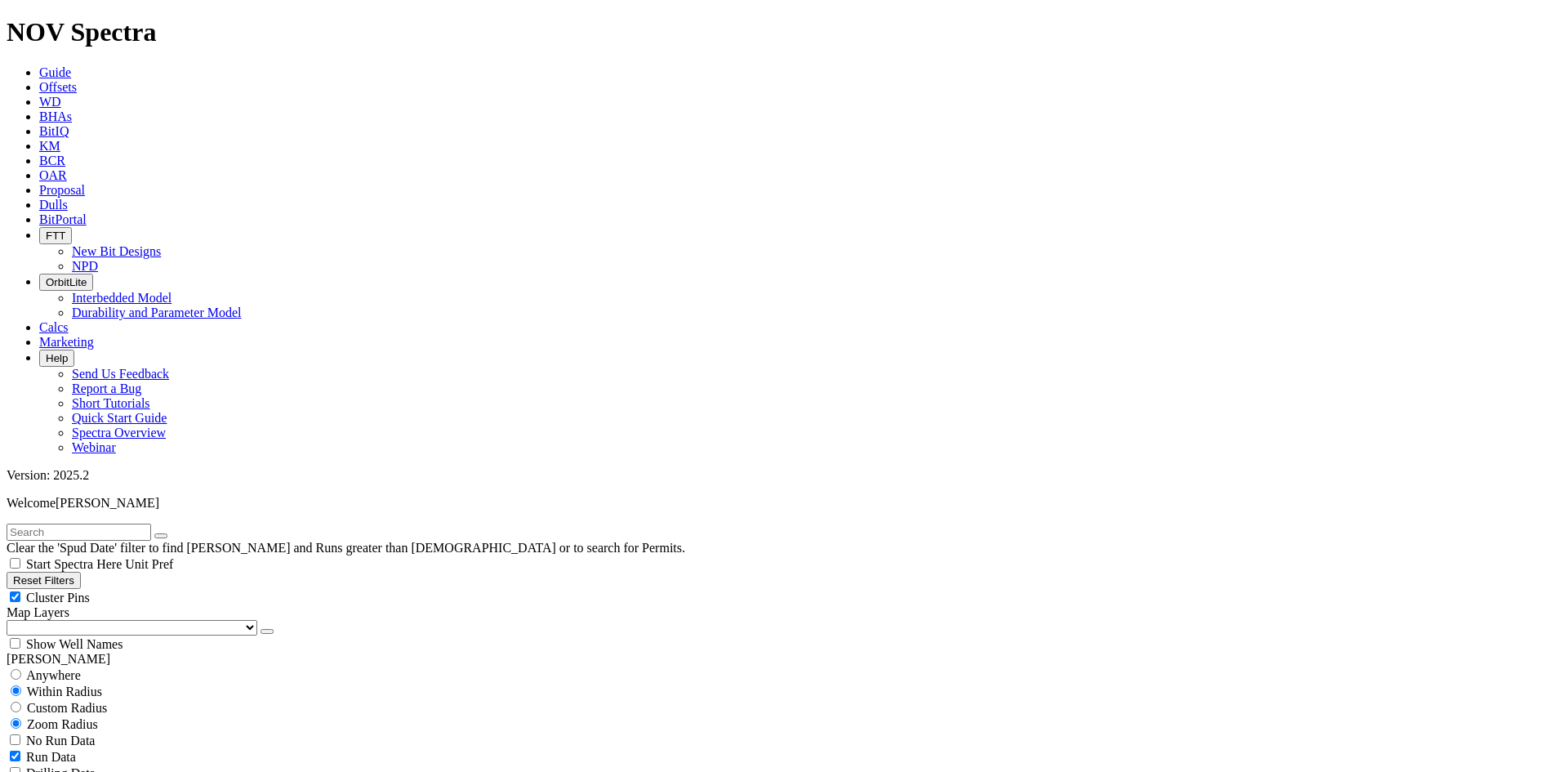
click at [90, 590] on span "Cluster Pins" at bounding box center [58, 597] width 63 height 14
checkbox input "false"
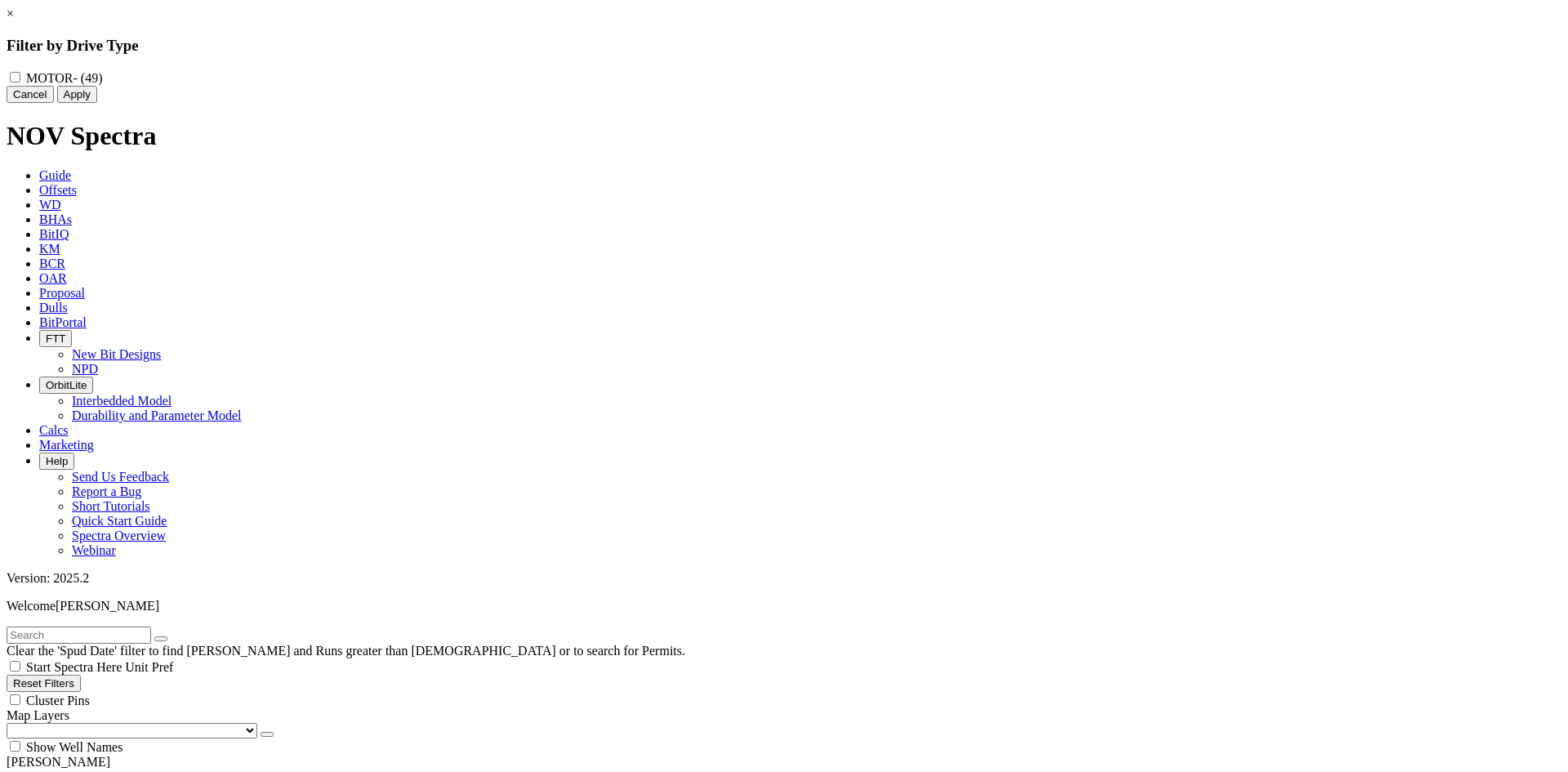
click at [14, 21] on link "×" at bounding box center [10, 13] width 7 height 14
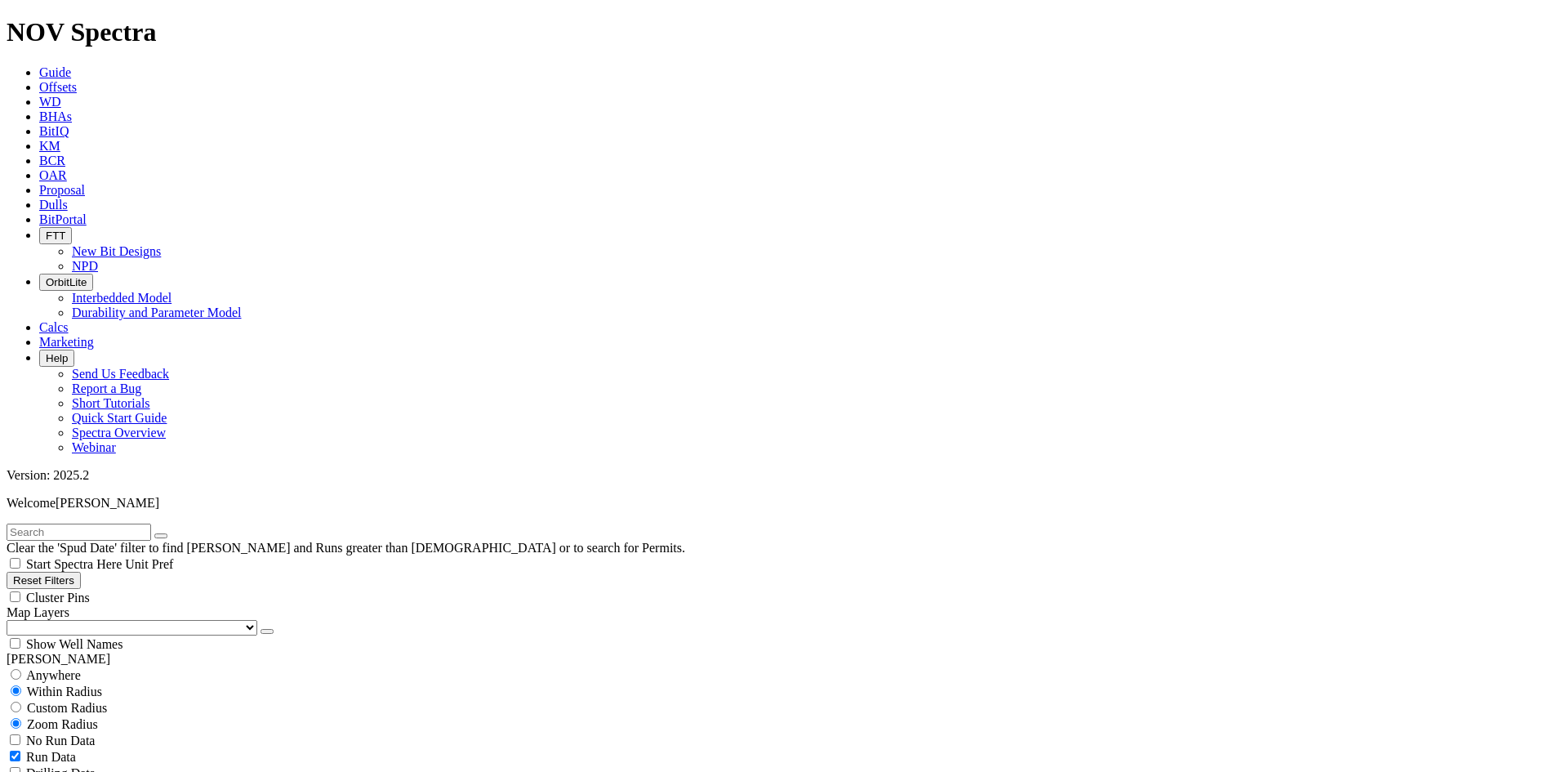
scroll to position [571, 0]
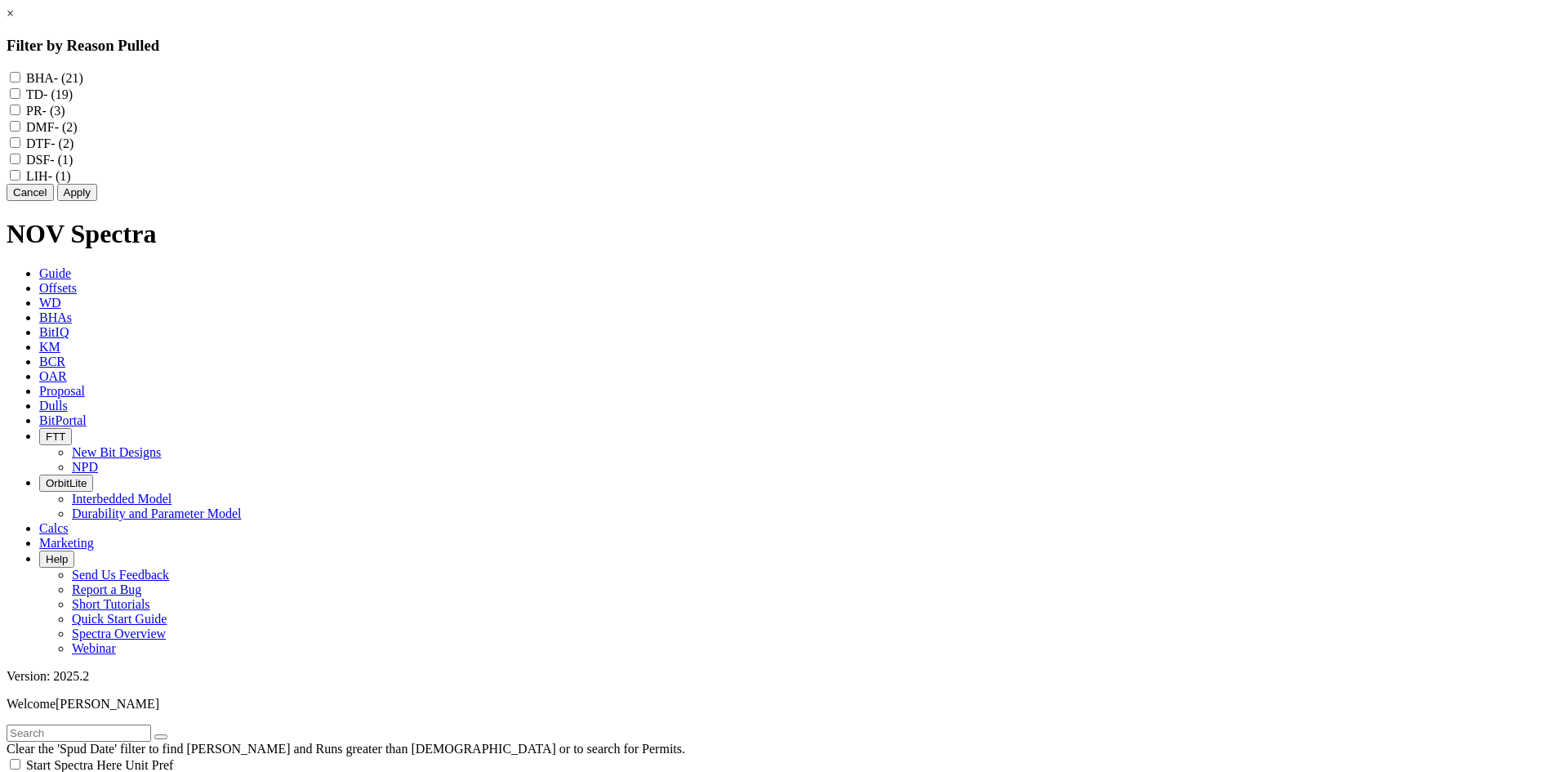
click at [14, 21] on link "×" at bounding box center [10, 13] width 7 height 14
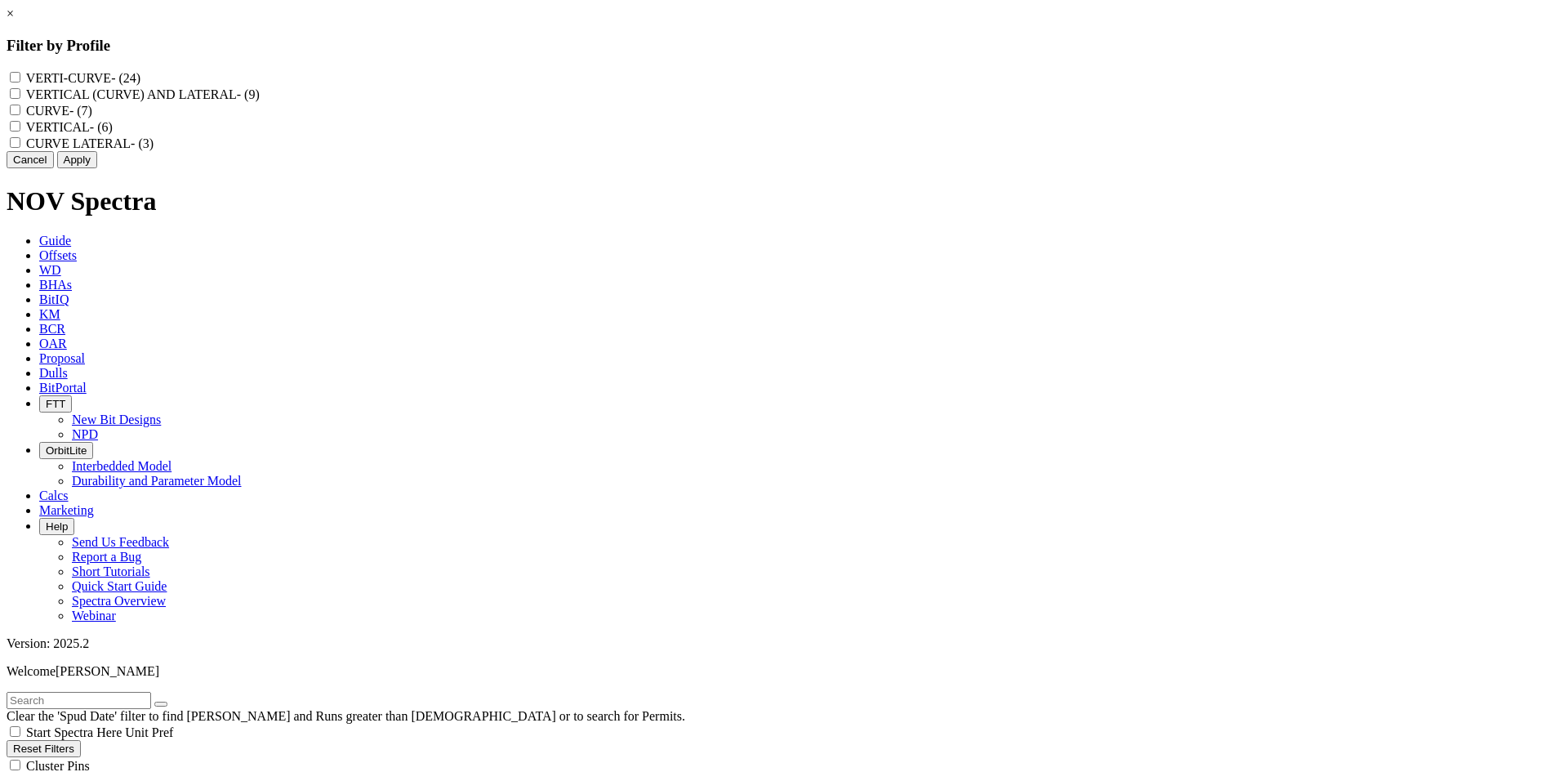
click at [92, 118] on label "CURVE - (7)" at bounding box center [59, 110] width 66 height 14
click at [21, 115] on input "CURVE - (7)" at bounding box center [15, 110] width 11 height 11
checkbox input "true"
click at [154, 150] on label "CURVE LATERAL - (3)" at bounding box center [90, 143] width 128 height 14
click at [21, 147] on LATERAL "CURVE LATERAL - (3)" at bounding box center [15, 143] width 11 height 11
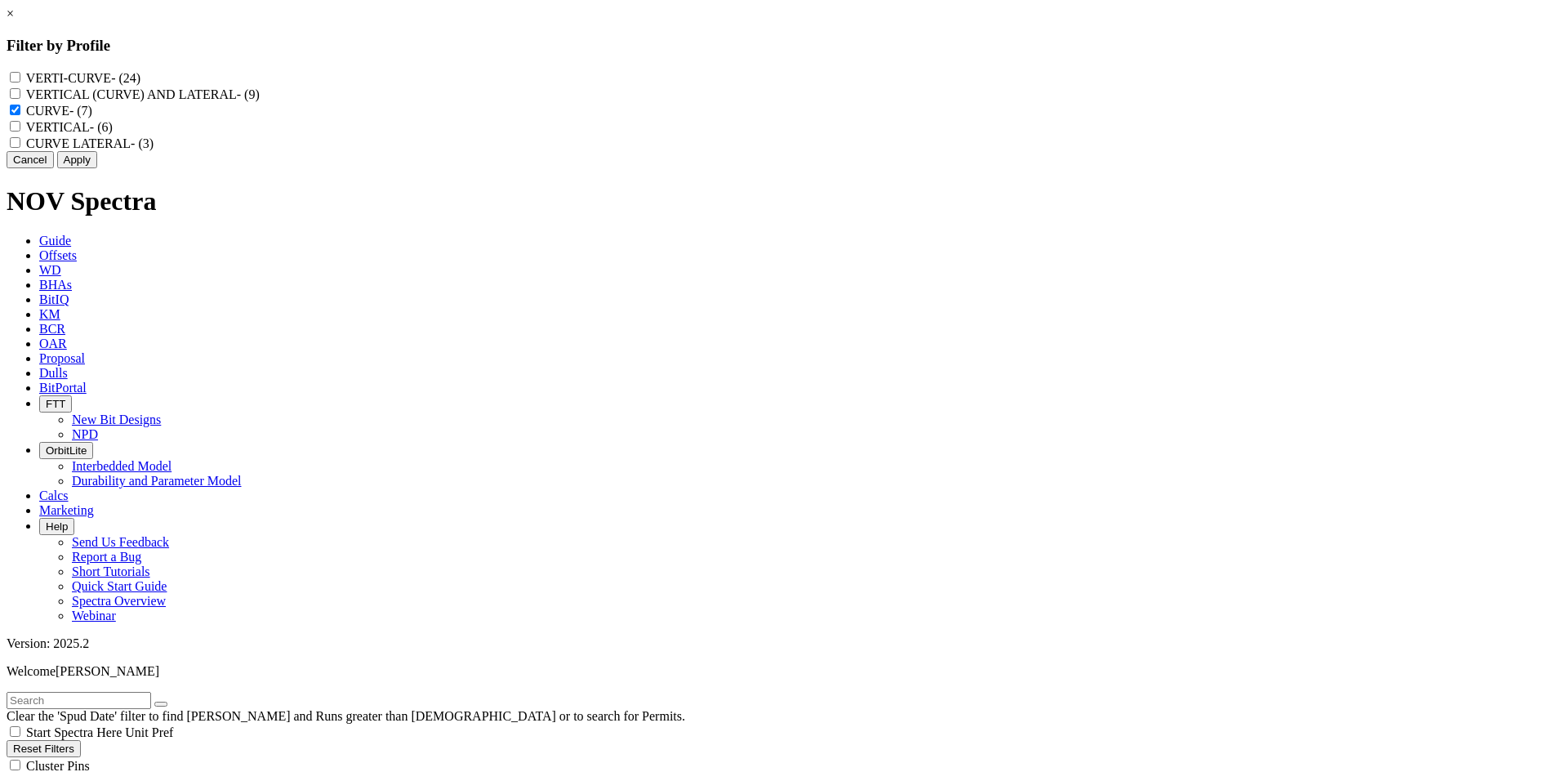
checkbox LATERAL "true"
click at [97, 168] on button "Apply" at bounding box center [77, 159] width 40 height 17
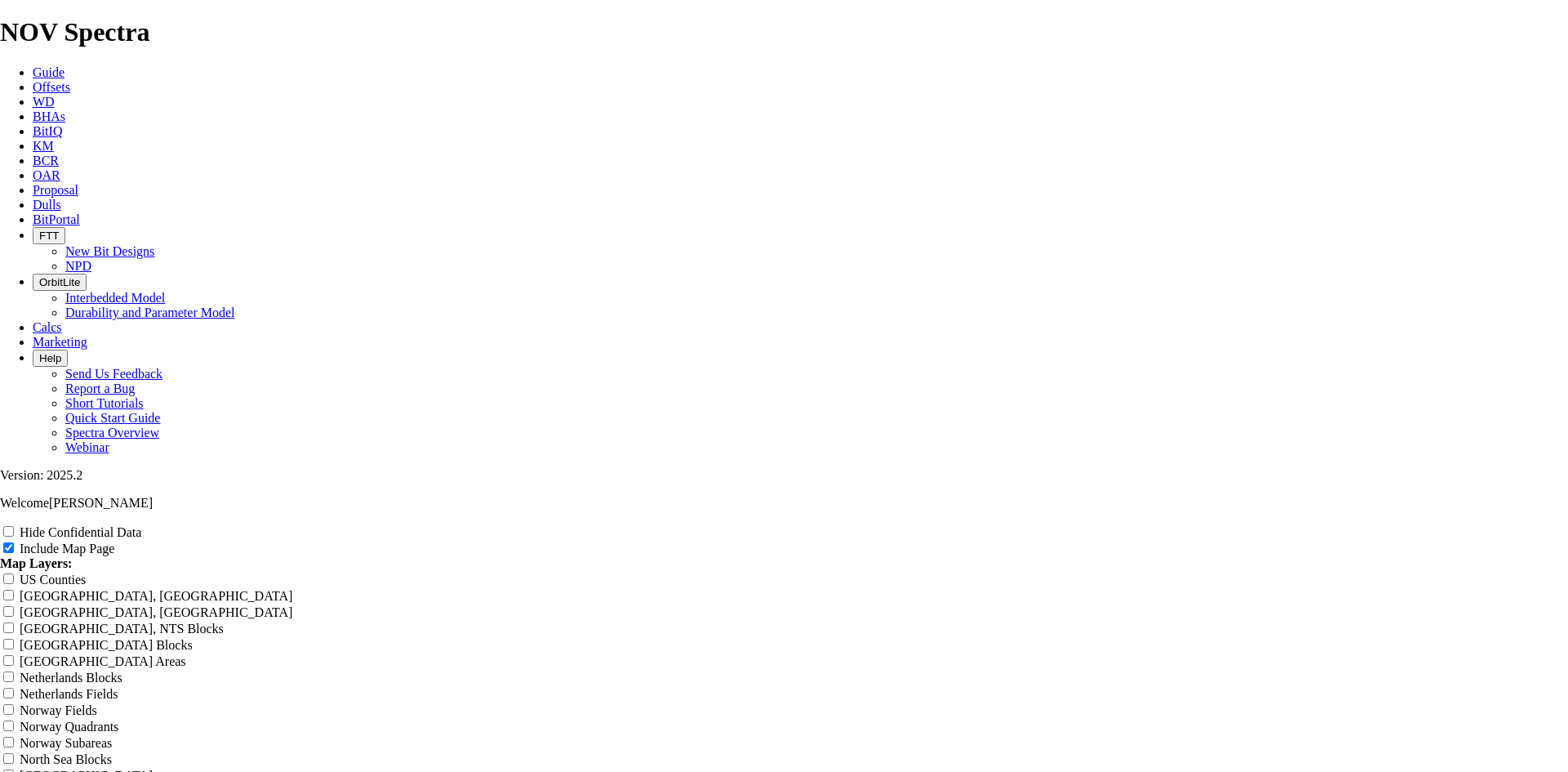
click at [141, 525] on label "Hide Confidential Data" at bounding box center [80, 532] width 122 height 14
click at [14, 526] on input "Hide Confidential Data" at bounding box center [9, 532] width 11 height 11
checkbox input "true"
